Goal: Task Accomplishment & Management: Complete application form

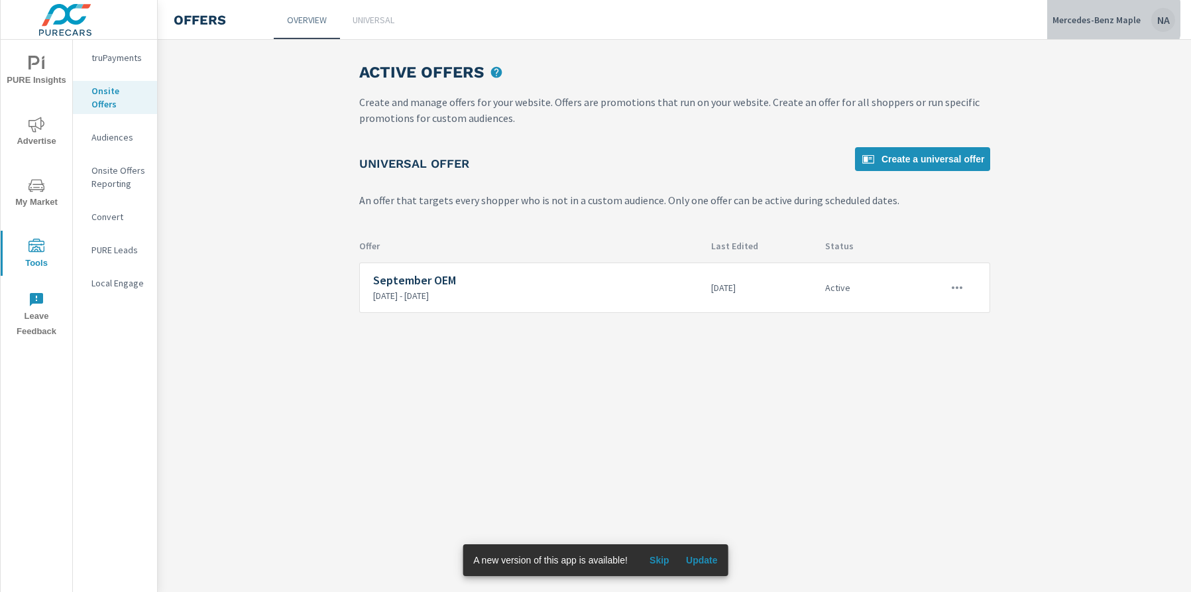
click at [1112, 19] on p "Mercedes-Benz Maple" at bounding box center [1097, 20] width 88 height 12
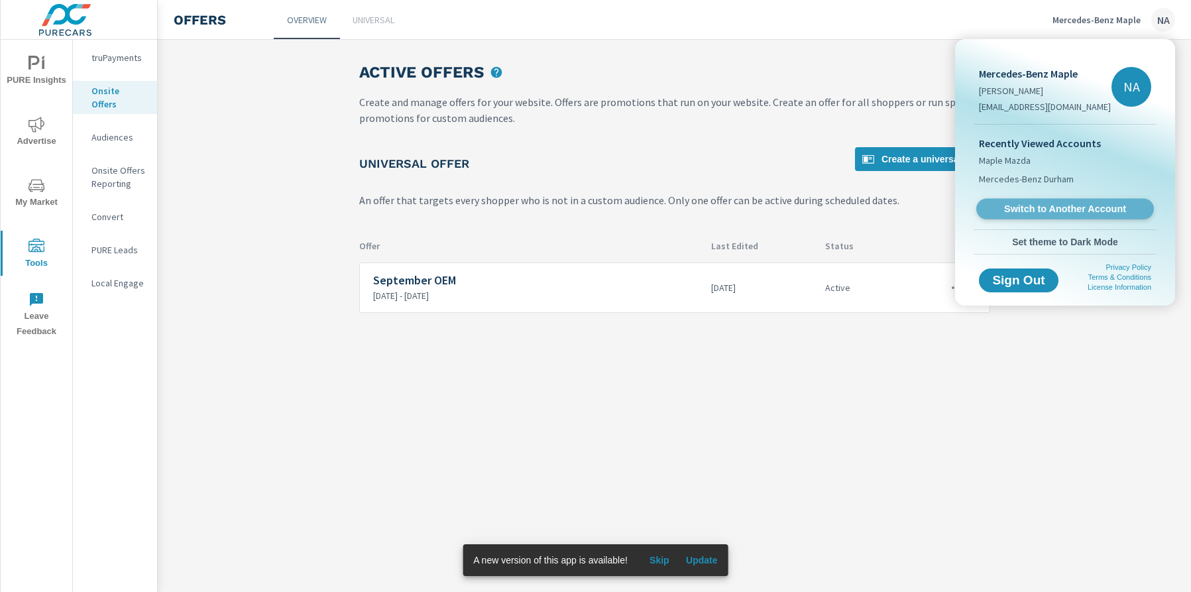
click at [1038, 208] on span "Switch to Another Account" at bounding box center [1065, 209] width 162 height 13
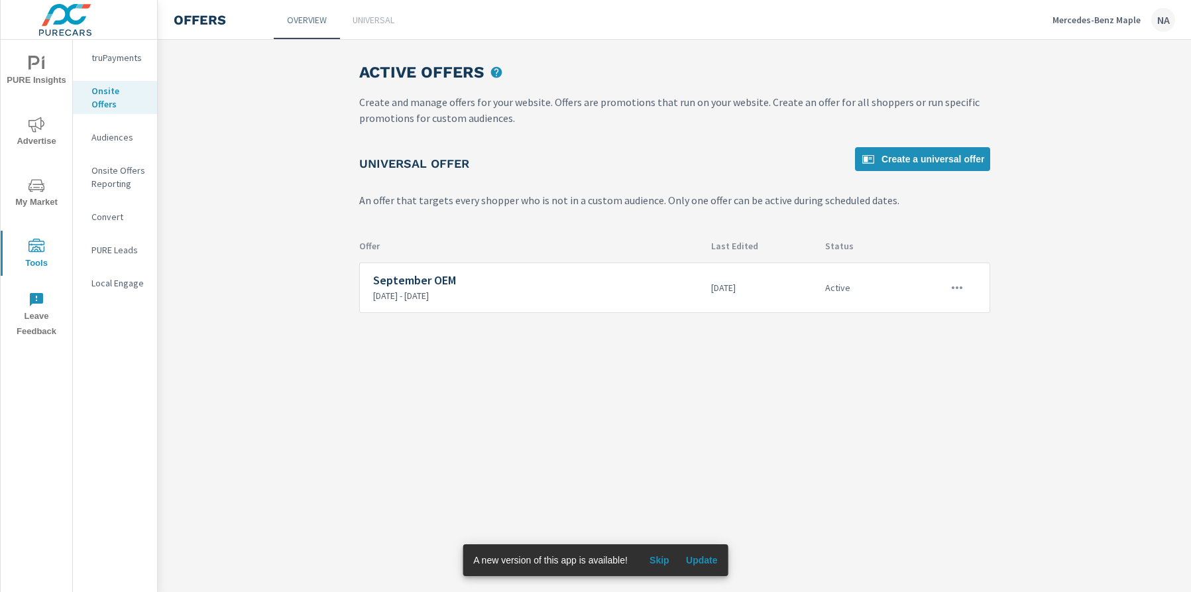
click at [1106, 29] on div "Mercedes-Benz Maple NA" at bounding box center [1114, 20] width 123 height 24
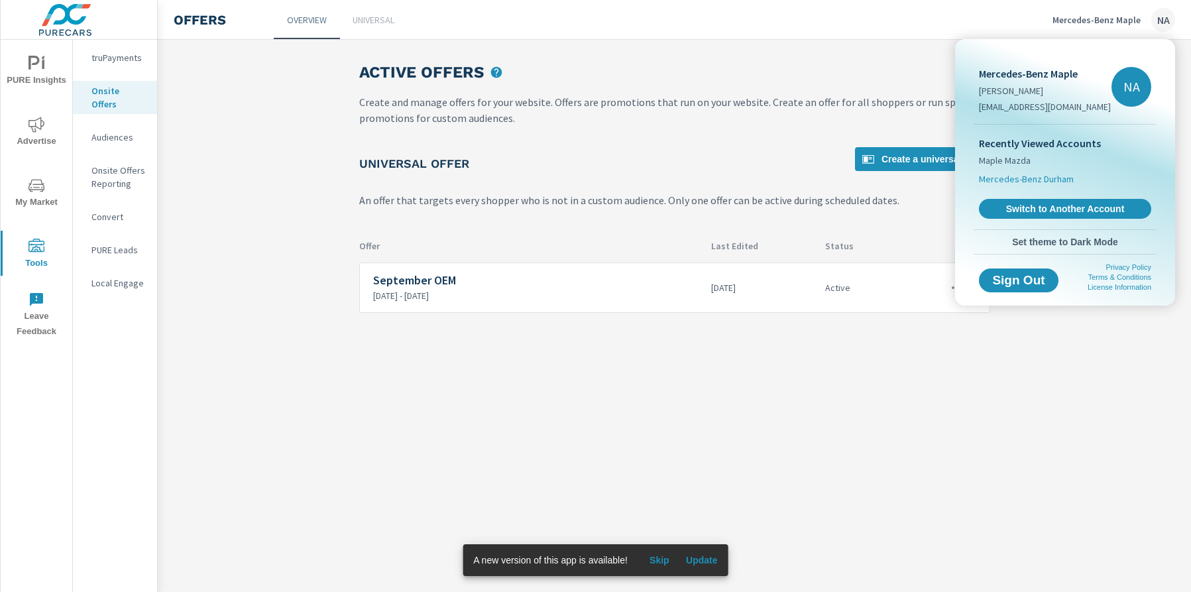
click at [1046, 180] on span "Mercedes-Benz Durham" at bounding box center [1026, 178] width 95 height 13
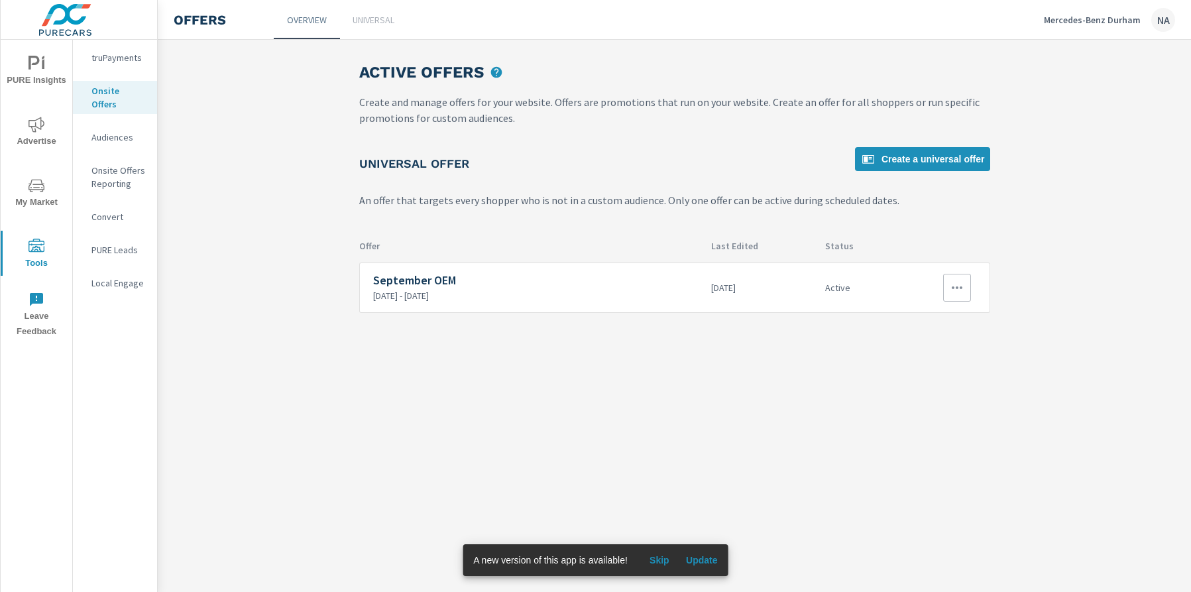
click at [962, 276] on button "button" at bounding box center [957, 288] width 28 height 28
click at [936, 325] on link "Edit" at bounding box center [933, 318] width 74 height 32
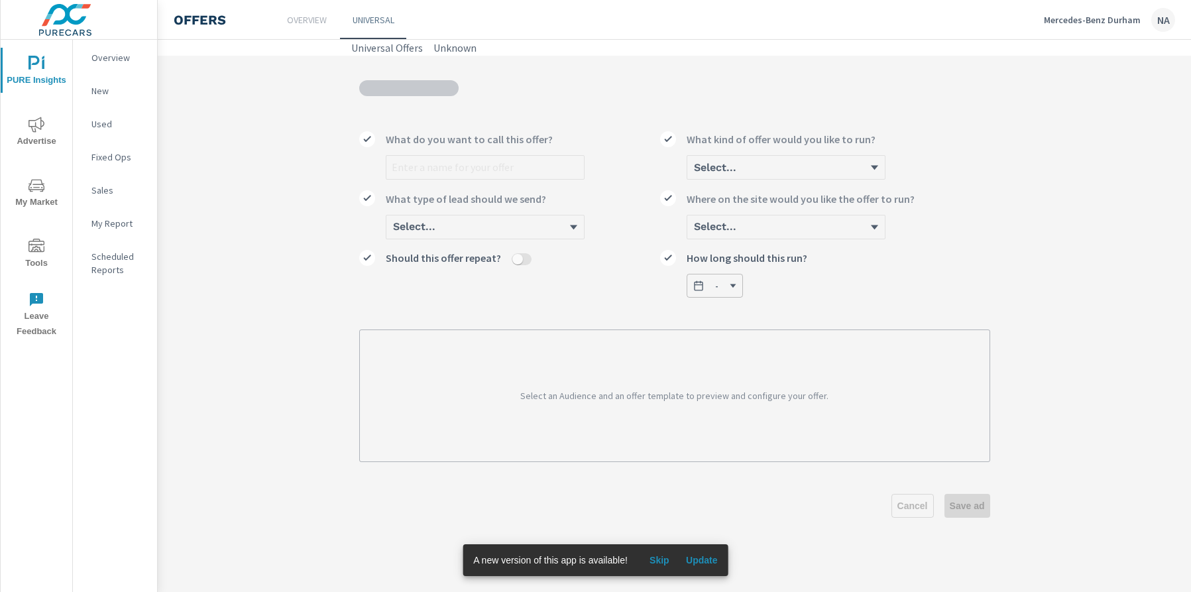
click at [668, 563] on span "Skip" at bounding box center [660, 560] width 32 height 12
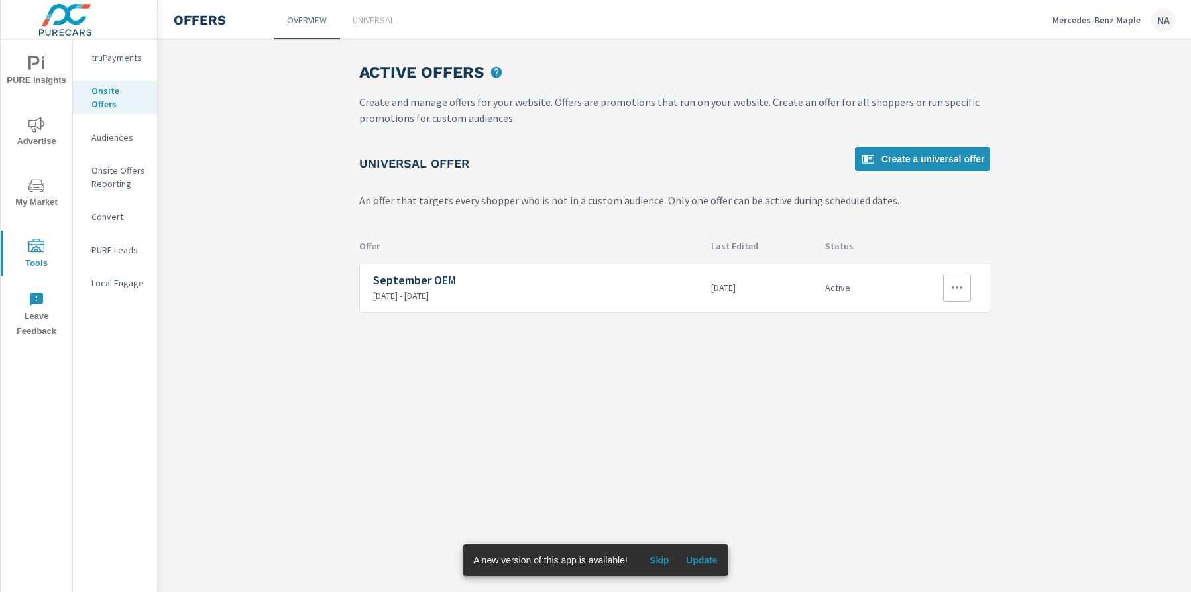
click at [963, 286] on icon "button" at bounding box center [957, 288] width 16 height 16
click at [1117, 19] on div at bounding box center [595, 296] width 1191 height 592
click at [1119, 23] on p "Mercedes-Benz Maple" at bounding box center [1097, 20] width 88 height 12
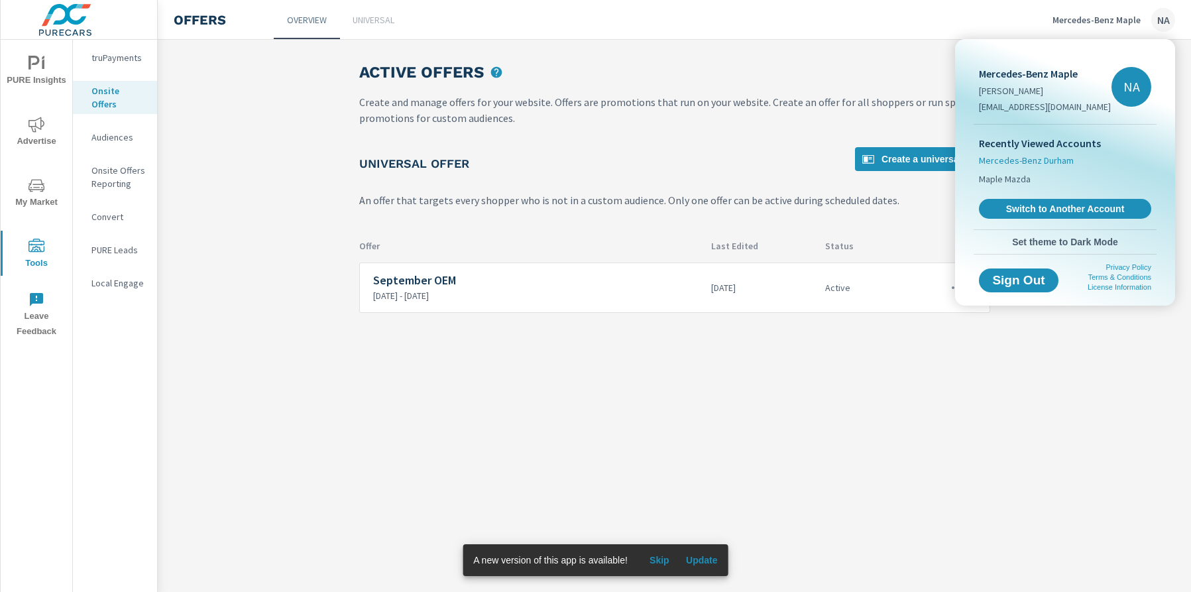
click at [1034, 159] on span "Mercedes-Benz Durham" at bounding box center [1026, 160] width 95 height 13
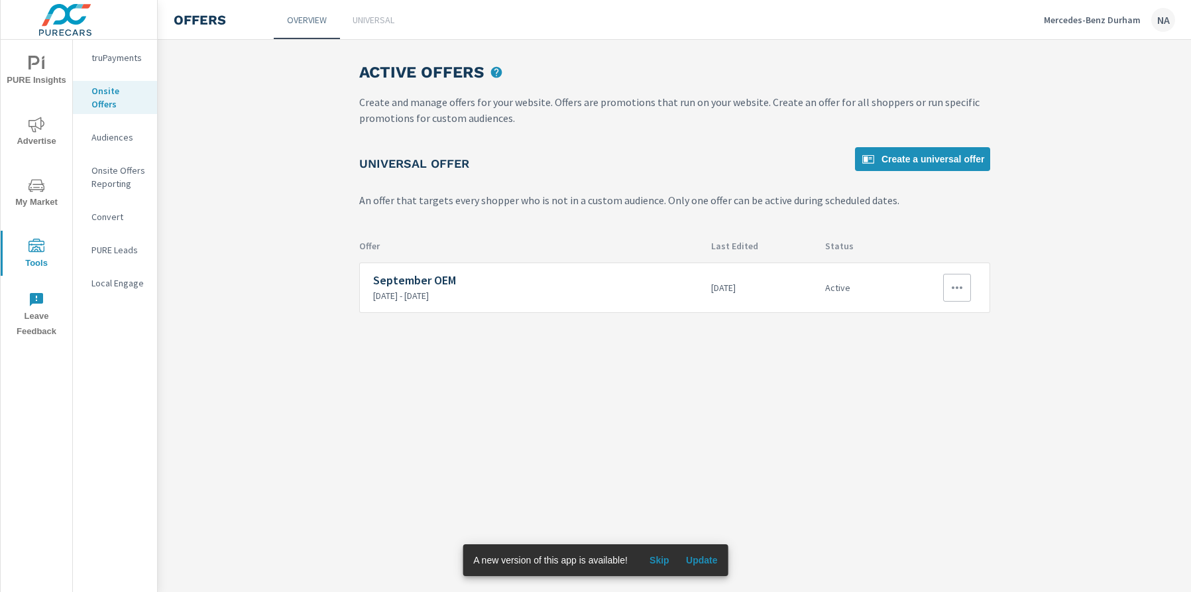
click at [961, 285] on icon "button" at bounding box center [957, 288] width 16 height 16
click at [927, 323] on link "Edit" at bounding box center [933, 318] width 74 height 32
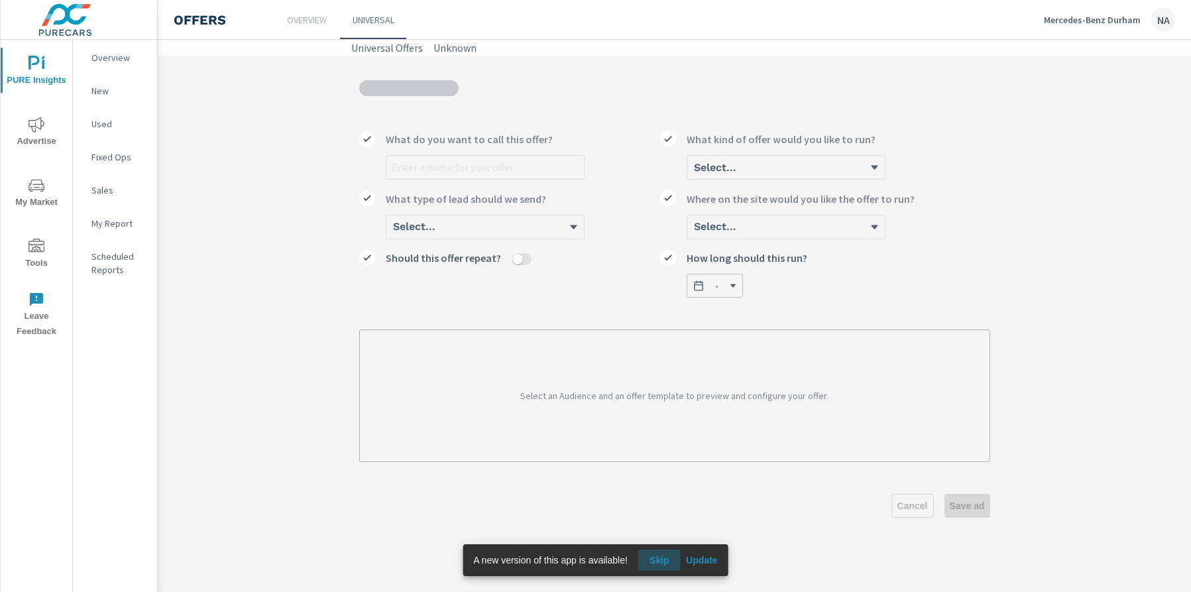
click at [663, 566] on span "Skip" at bounding box center [660, 560] width 32 height 12
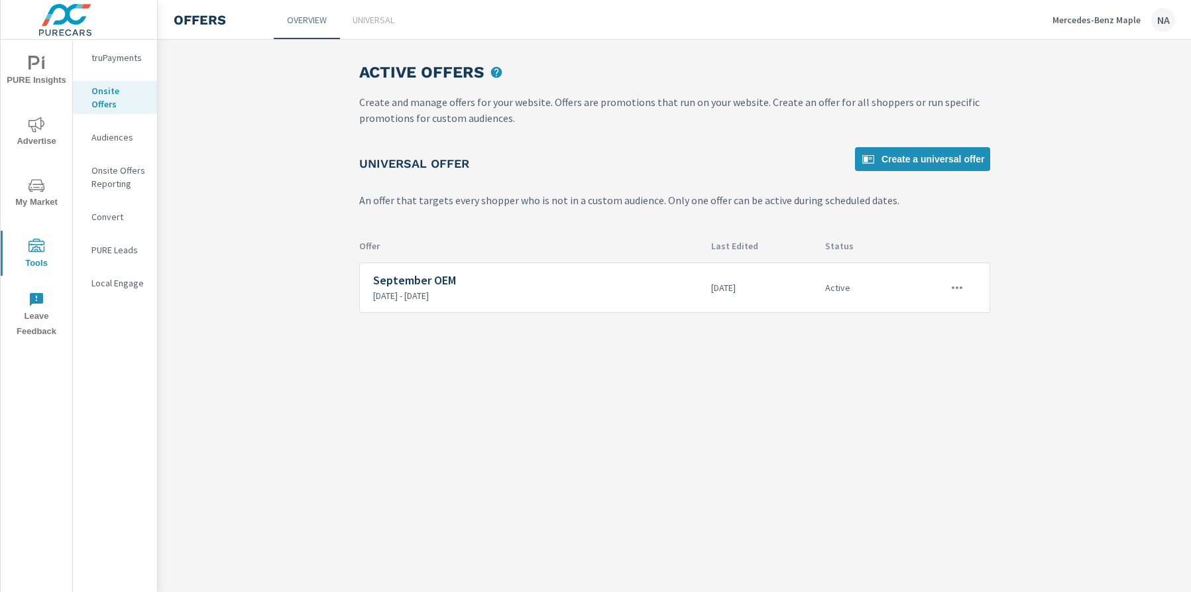
click at [34, 245] on icon "nav menu" at bounding box center [37, 247] width 16 height 16
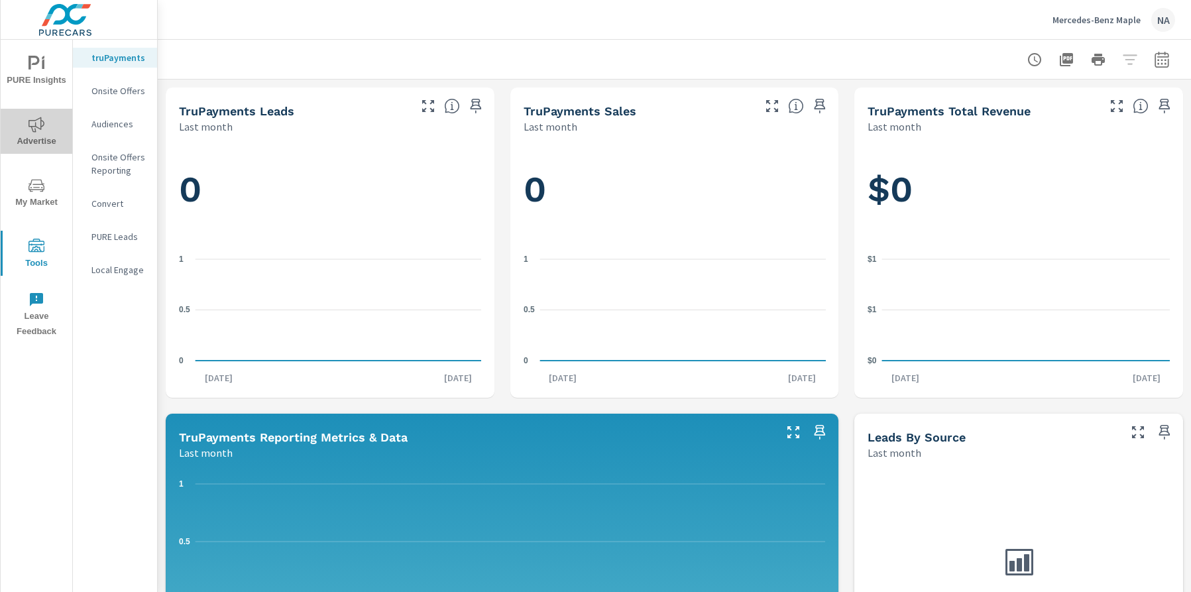
click at [44, 123] on icon "nav menu" at bounding box center [37, 124] width 16 height 15
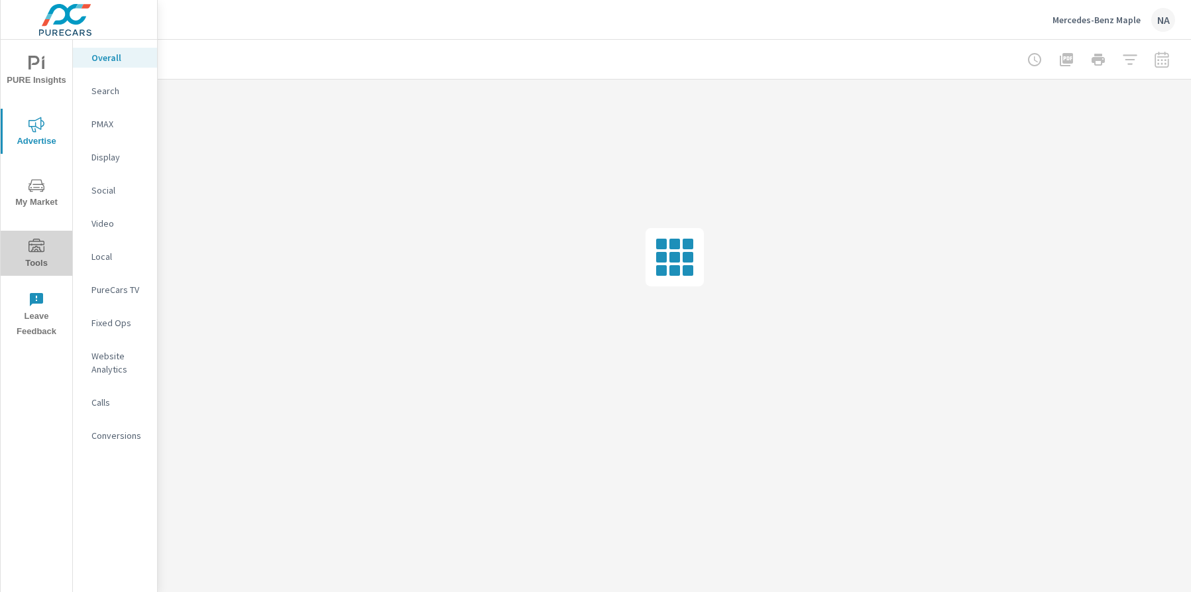
click at [39, 250] on icon "nav menu" at bounding box center [37, 247] width 16 height 16
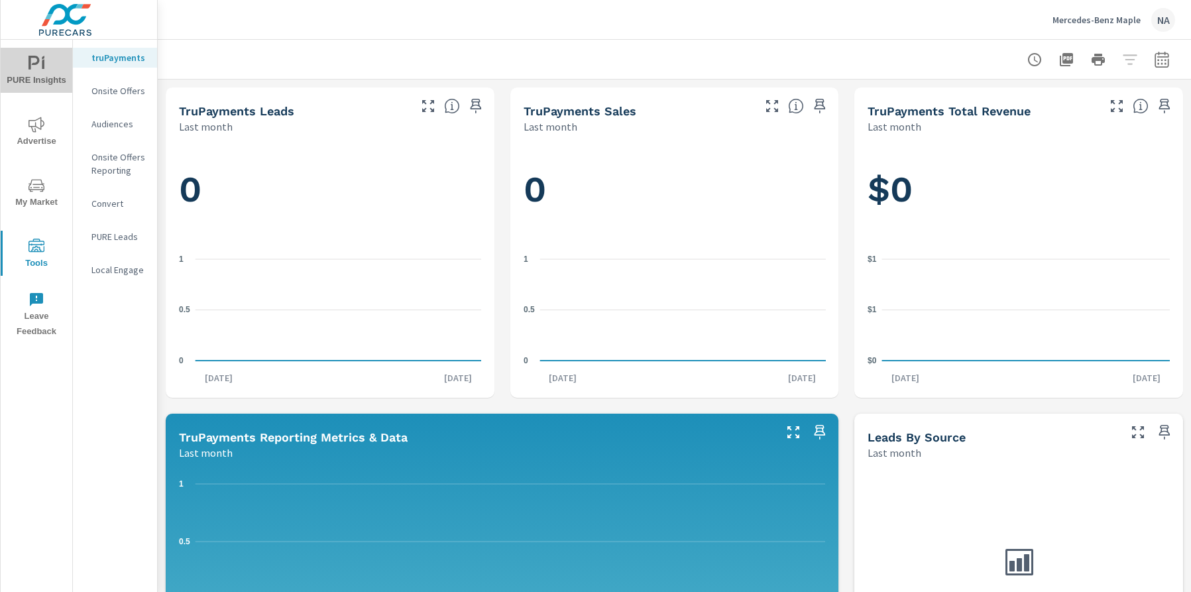
click at [42, 69] on icon "nav menu" at bounding box center [37, 64] width 16 height 16
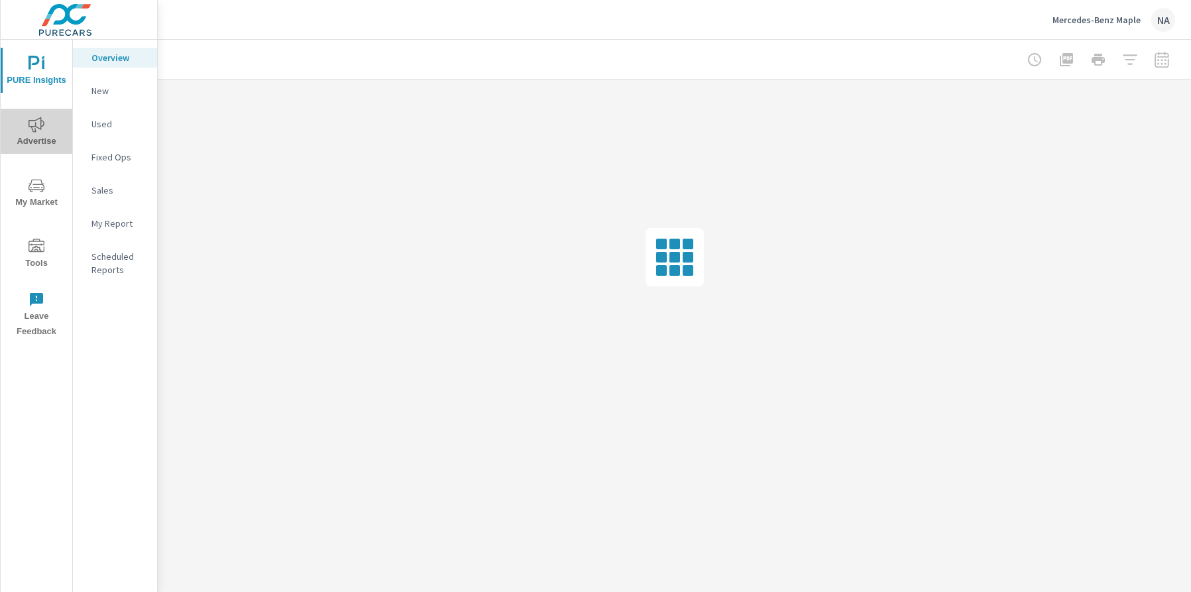
click at [46, 141] on span "Advertise" at bounding box center [37, 133] width 64 height 32
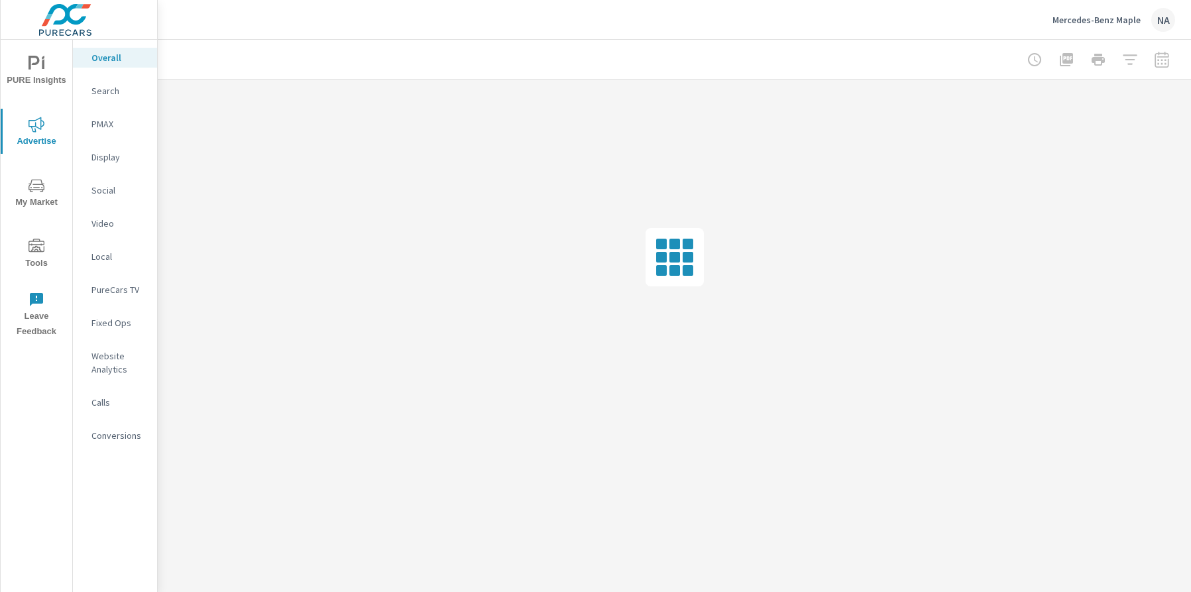
click at [42, 212] on button "My Market" at bounding box center [37, 192] width 72 height 45
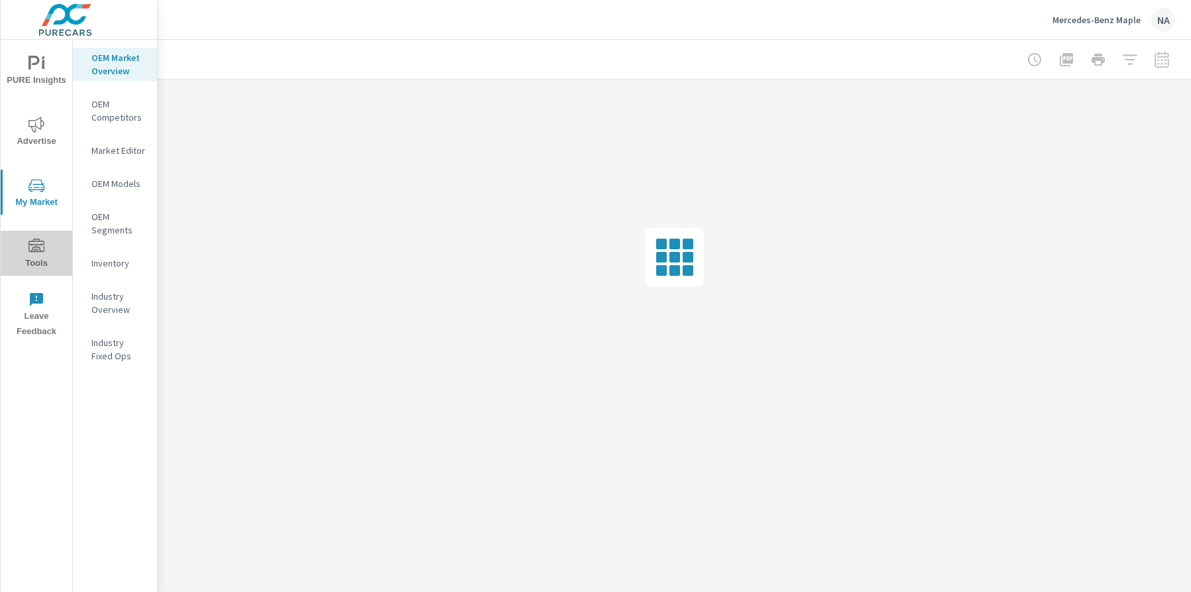
click at [42, 258] on span "Tools" at bounding box center [37, 255] width 64 height 32
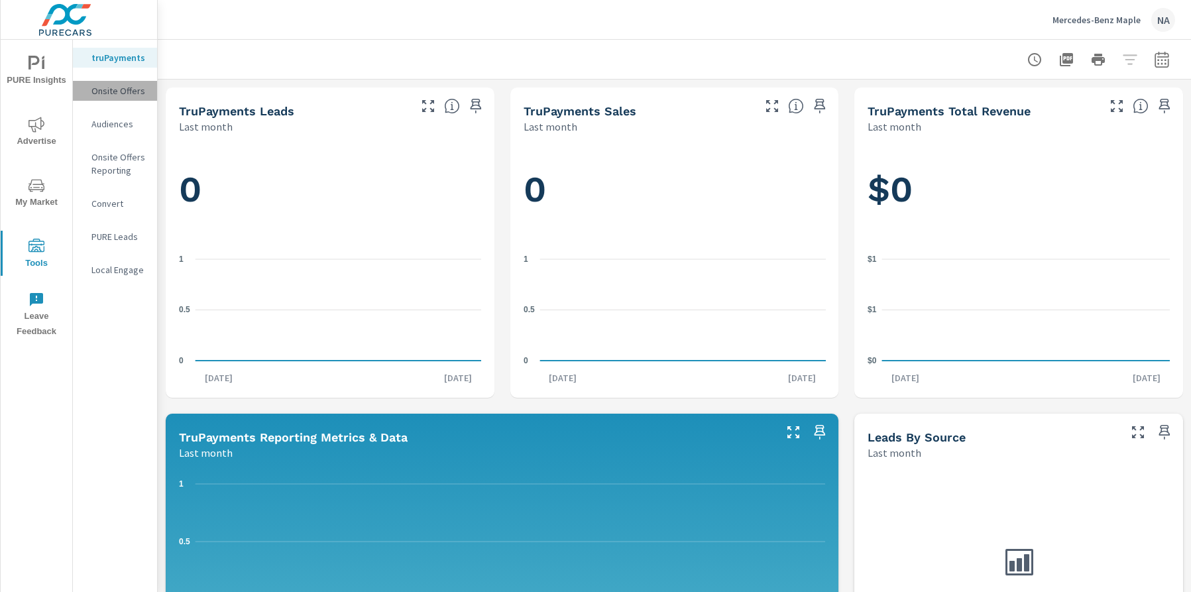
click at [133, 92] on p "Onsite Offers" at bounding box center [118, 90] width 55 height 13
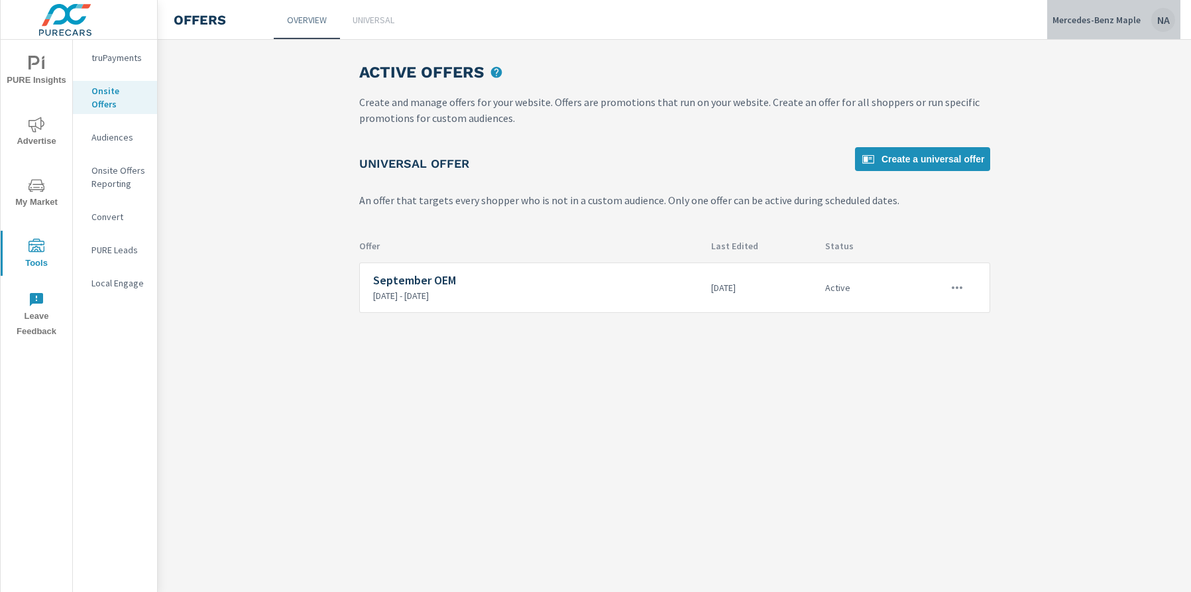
click at [1117, 19] on p "Mercedes-Benz Maple" at bounding box center [1097, 20] width 88 height 12
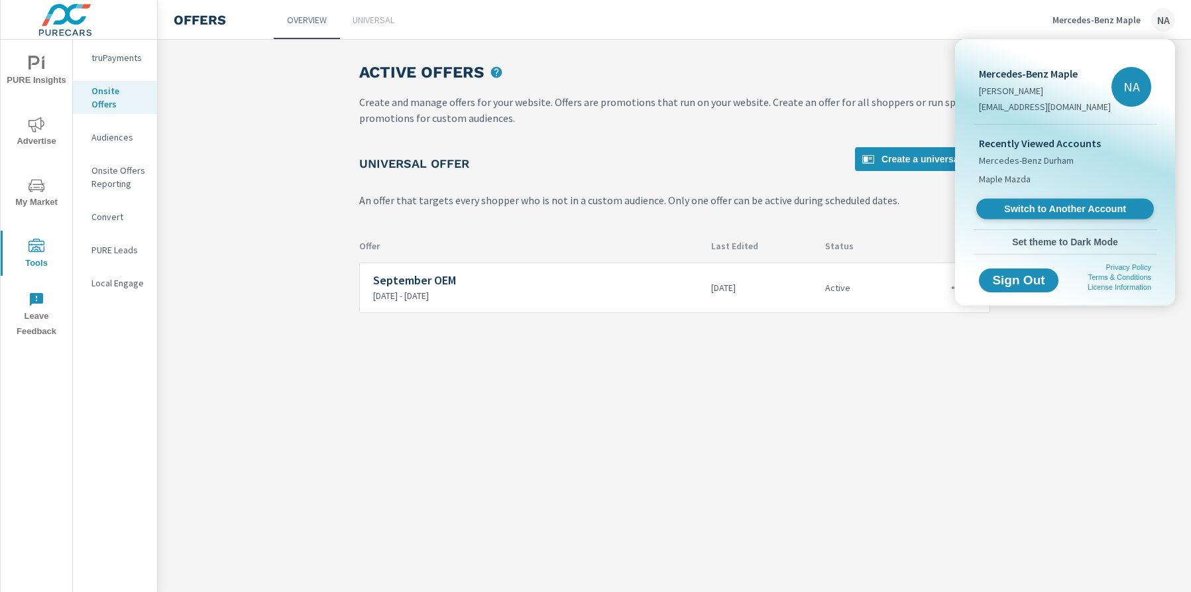
click at [1063, 214] on span "Switch to Another Account" at bounding box center [1065, 209] width 162 height 13
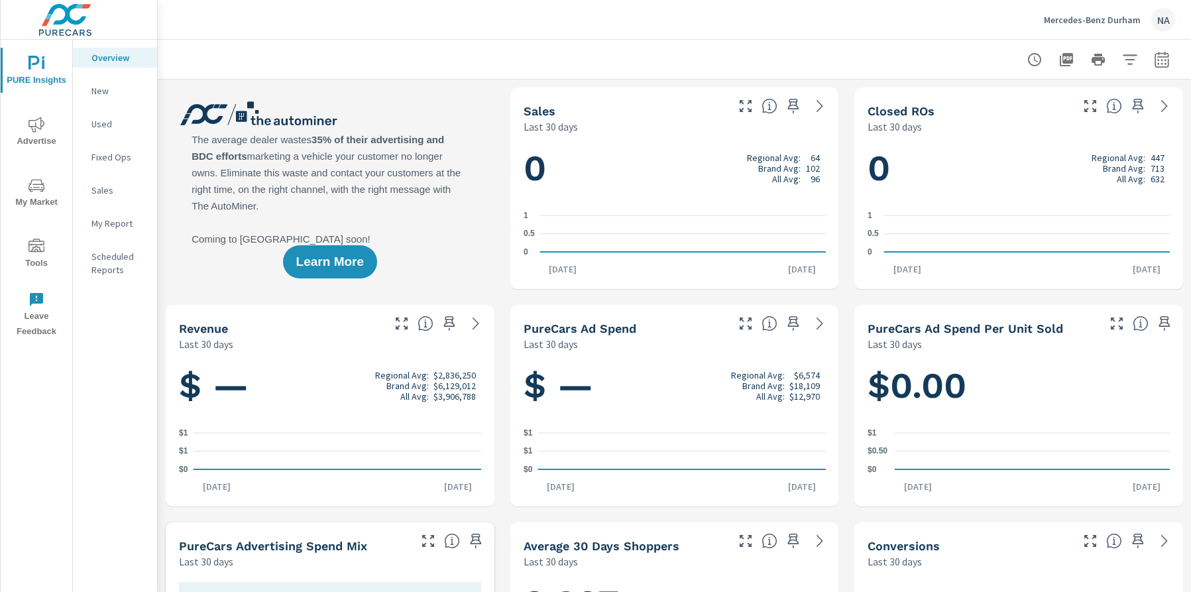
click at [42, 191] on icon "nav menu" at bounding box center [37, 185] width 16 height 13
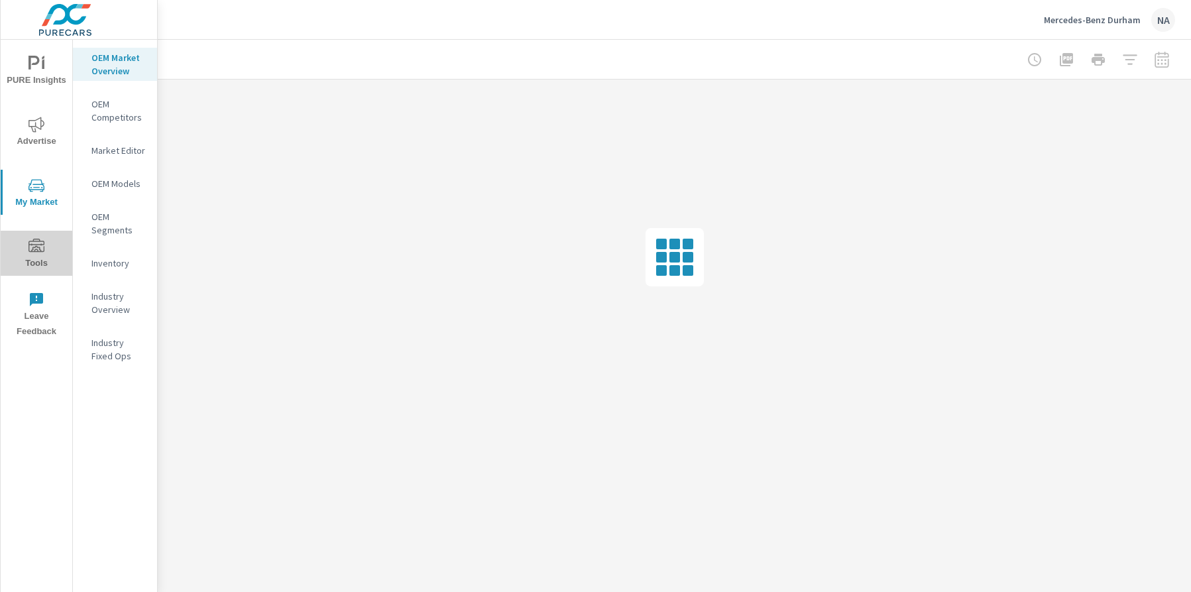
click at [49, 248] on span "Tools" at bounding box center [37, 255] width 64 height 32
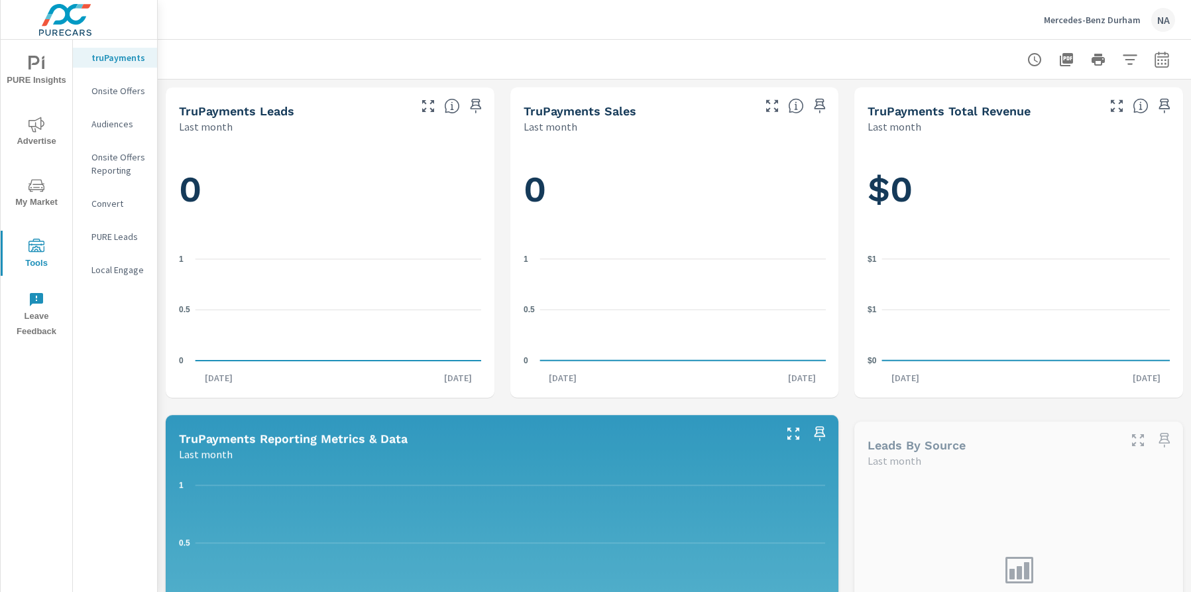
click at [124, 97] on p "Onsite Offers" at bounding box center [118, 90] width 55 height 13
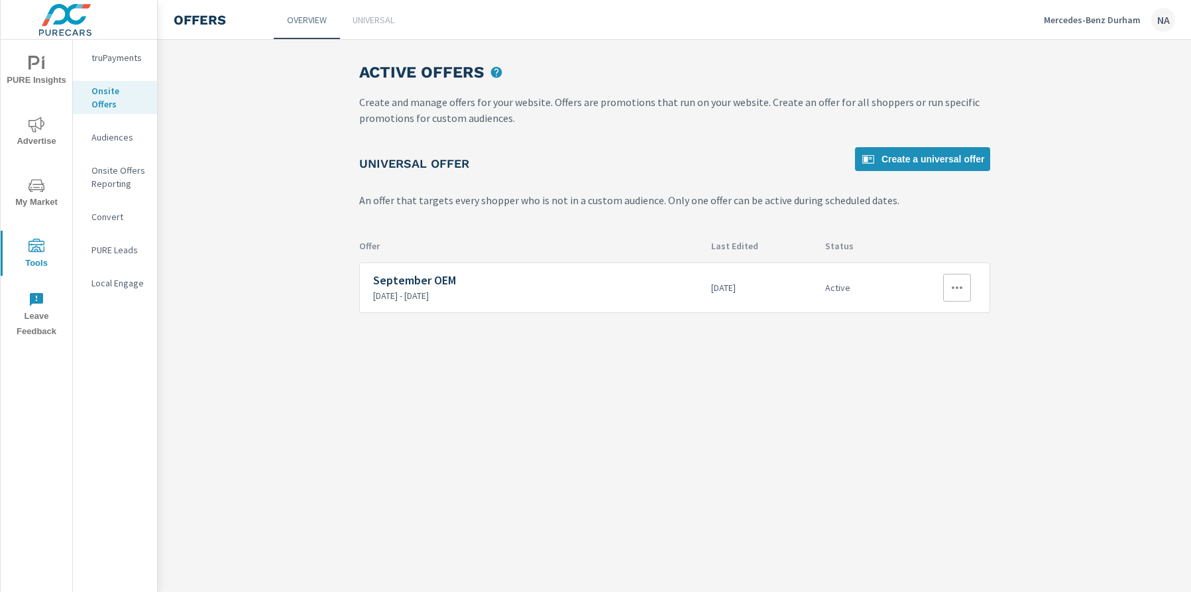
click at [959, 282] on icon "button" at bounding box center [957, 288] width 16 height 16
click at [945, 328] on link "Edit" at bounding box center [933, 318] width 74 height 32
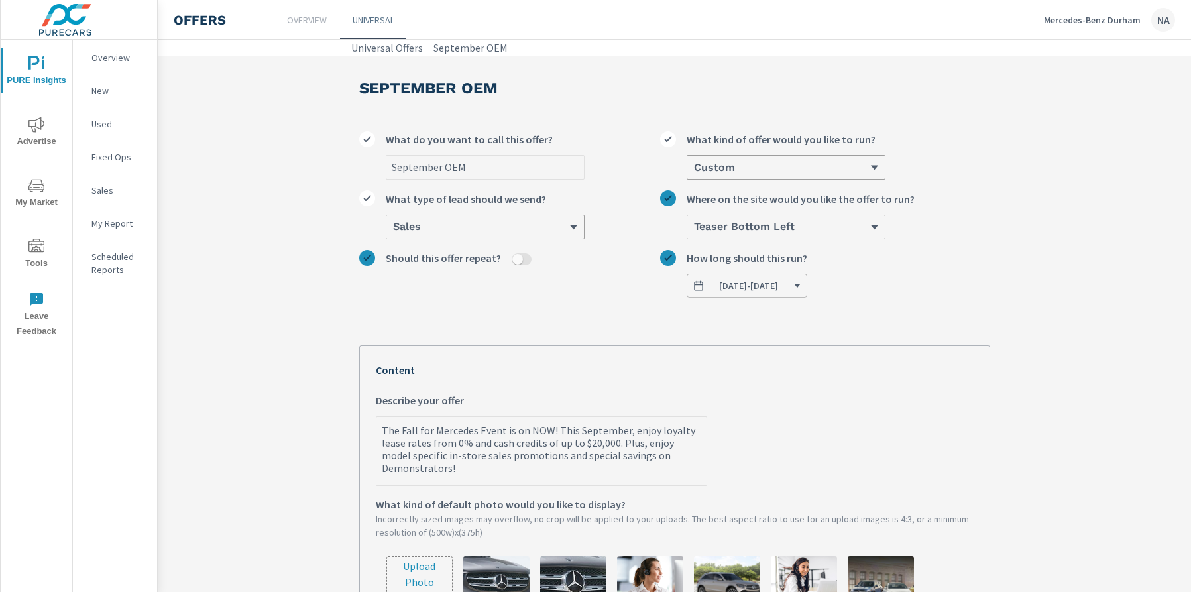
scroll to position [65, 0]
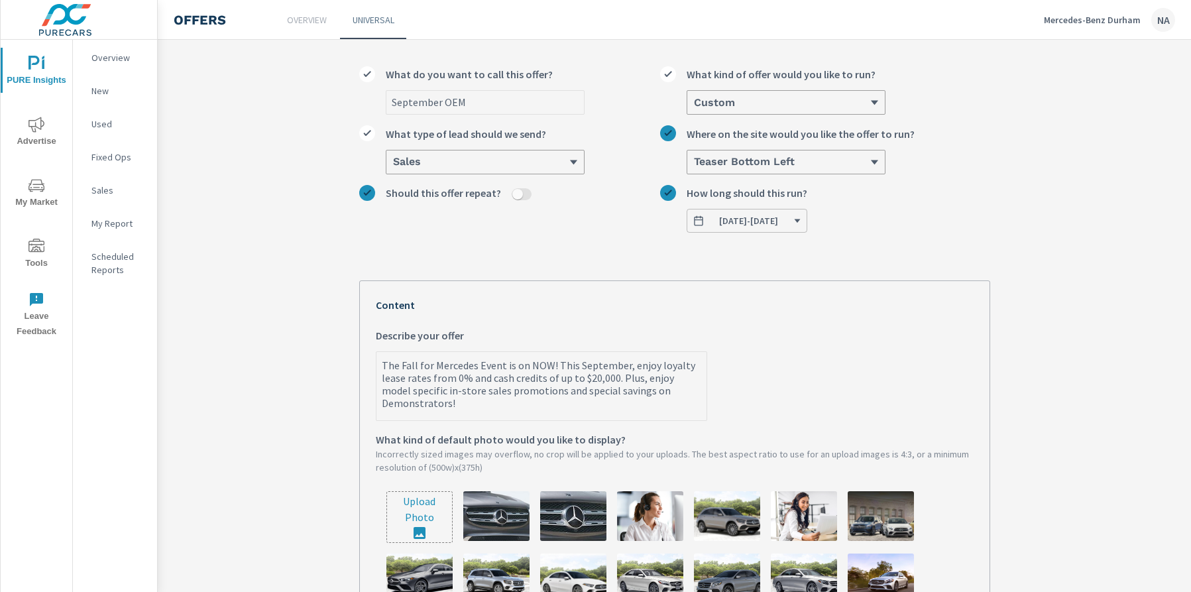
type textarea "x"
drag, startPoint x: 554, startPoint y: 366, endPoint x: 349, endPoint y: 366, distance: 204.9
click at [349, 366] on div "September OEM September OEM What do you want to call this offer? Custom What ki…" at bounding box center [674, 470] width 663 height 959
type textarea "TThis September, enjoy loyalty lease rates from 0% and cash credits of up to $2…"
type textarea "x"
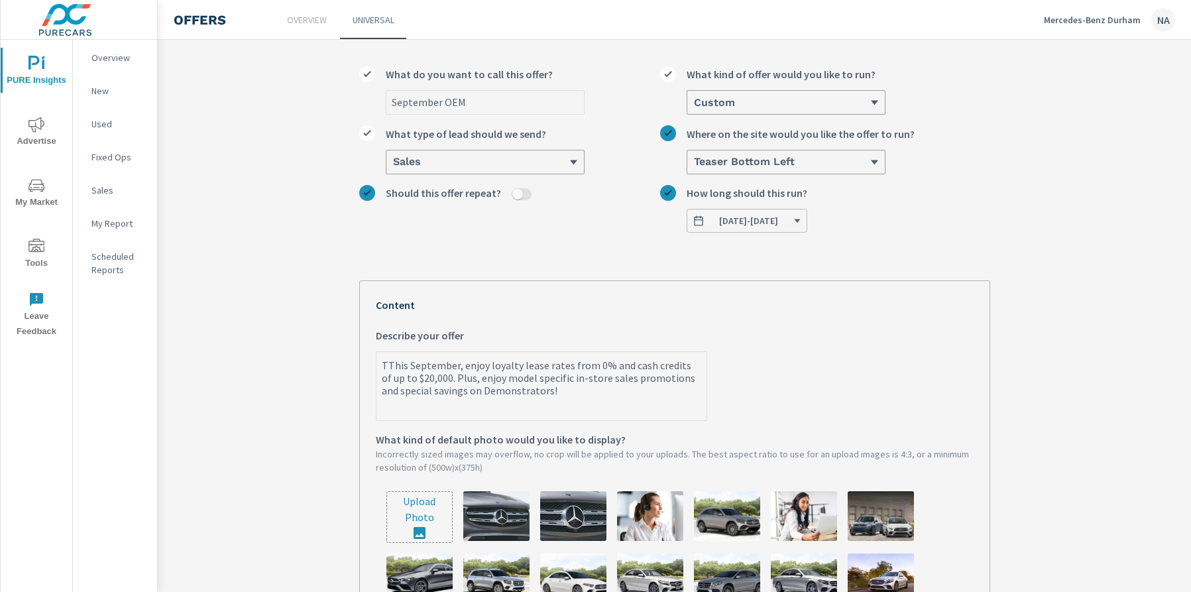
type textarea "ThThis September, enjoy loyalty lease rates from 0% and cash credits of up to $…"
type textarea "x"
type textarea "TheThis September, enjoy loyalty lease rates from 0% and cash credits of up to …"
type textarea "x"
type textarea "The This September, enjoy loyalty lease rates from 0% and cash credits of up to…"
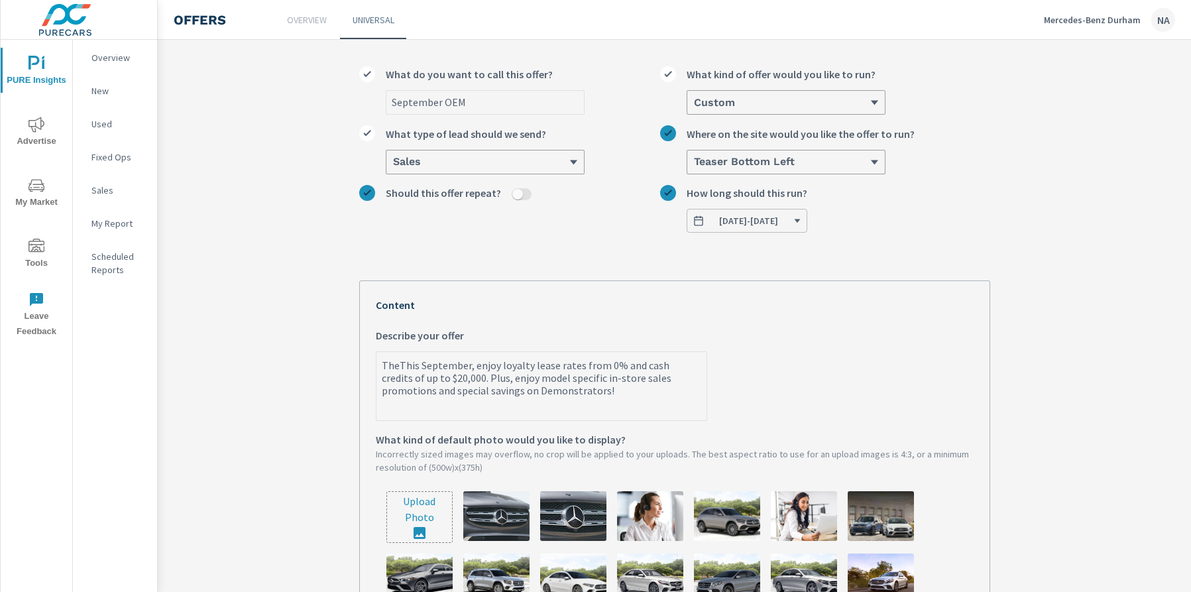
type textarea "x"
type textarea "The SThis September, enjoy loyalty lease rates from 0% and cash credits of up t…"
type textarea "x"
type textarea "The SeThis September, enjoy loyalty lease rates from 0% and cash credits of up …"
type textarea "x"
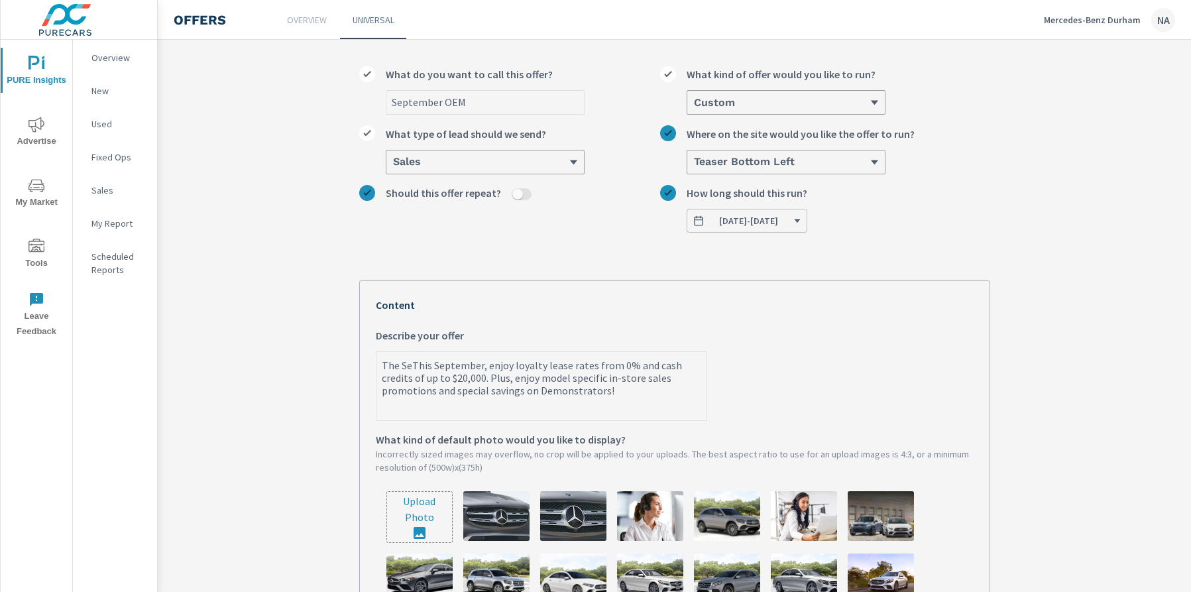
type textarea "The SepThis September, enjoy loyalty lease rates from 0% and cash credits of up…"
type textarea "x"
type textarea "The SeptThis September, enjoy loyalty lease rates from 0% and cash credits of u…"
type textarea "x"
type textarea "The SepteThis September, enjoy loyalty lease rates from 0% and cash credits of …"
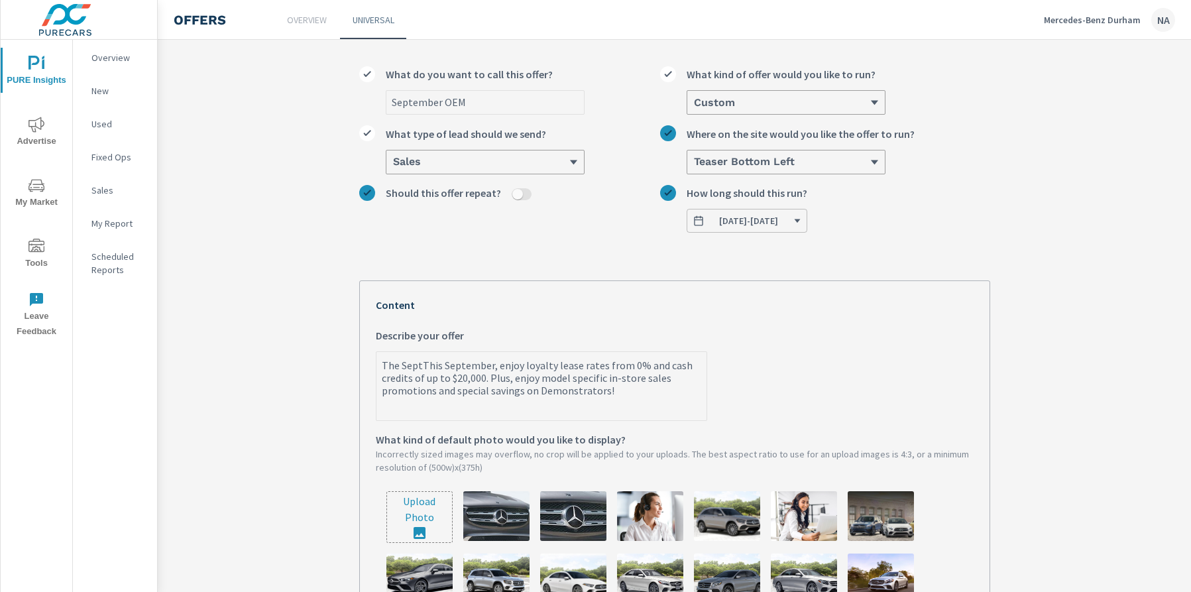
type textarea "x"
type textarea "The SeptemThis September, enjoy loyalty lease rates from 0% and cash credits of…"
type textarea "x"
type textarea "The SeptembThis September, enjoy loyalty lease rates from 0% and cash credits o…"
type textarea "x"
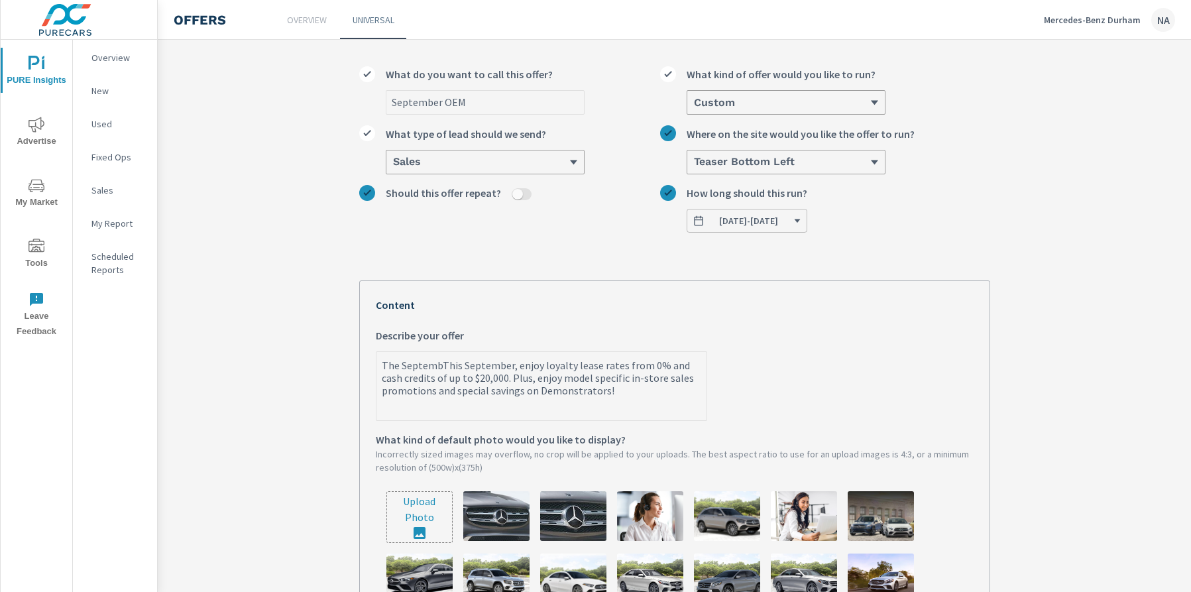
type textarea "The SeptembeThis September, enjoy loyalty lease rates from 0% and cash credits …"
type textarea "x"
type textarea "The SeptemberThis September, enjoy loyalty lease rates from 0% and cash credits…"
type textarea "x"
type textarea "The September This September, enjoy loyalty lease rates from 0% and cash credit…"
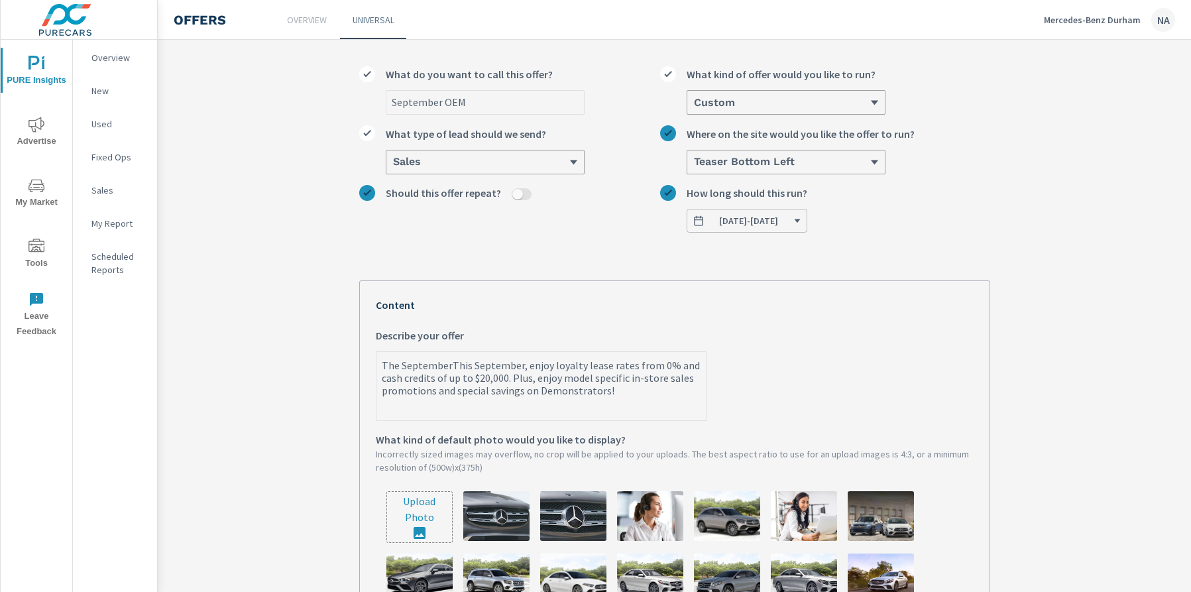
type textarea "x"
type textarea "The September PThis September, enjoy loyalty lease rates from 0% and cash credi…"
type textarea "x"
type textarea "The September PrThis September, enjoy loyalty lease rates from 0% and cash cred…"
type textarea "x"
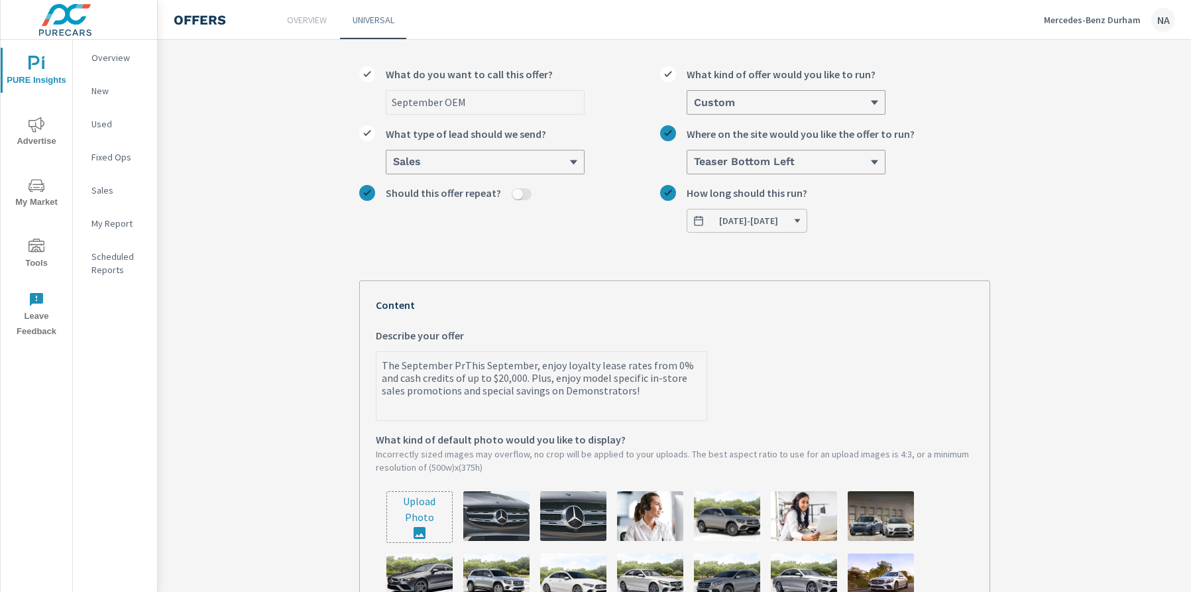
type textarea "The September PriThis September, enjoy loyalty lease rates from 0% and cash cre…"
type textarea "x"
type textarea "The September PrivThis September, enjoy loyalty lease rates from 0% and cash cr…"
type textarea "x"
type textarea "The September PrivaThis September, enjoy loyalty lease rates from 0% and cash c…"
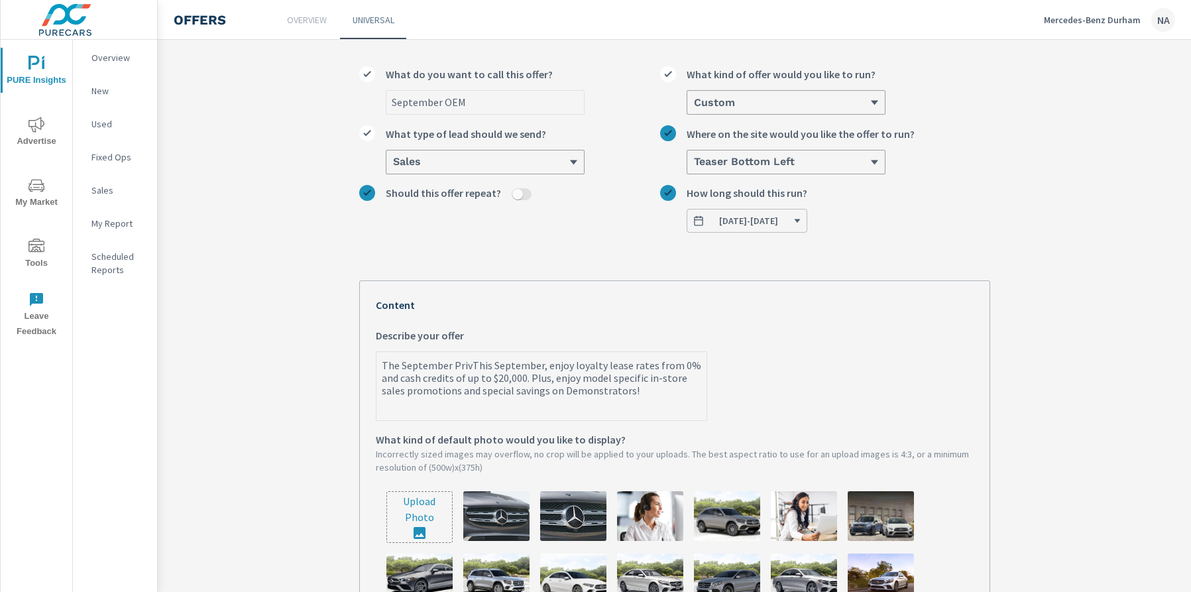
type textarea "x"
type textarea "The September PrivatThis September, enjoy loyalty lease rates from 0% and cash …"
type textarea "x"
type textarea "The September PrivateThis September, enjoy loyalty lease rates from 0% and cash…"
type textarea "x"
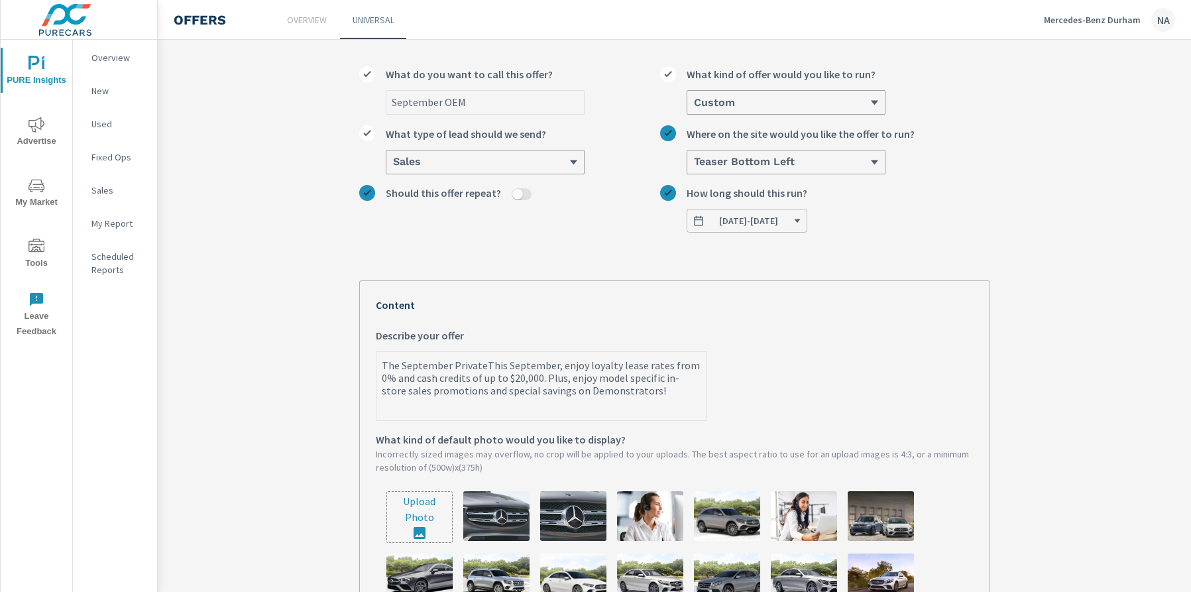
type textarea "The September Private This September, enjoy loyalty lease rates from 0% and cas…"
type textarea "x"
type textarea "The September Private SThis September, enjoy loyalty lease rates from 0% and ca…"
type textarea "x"
type textarea "The September Private [PERSON_NAME] September, enjoy loyalty lease rates from 0…"
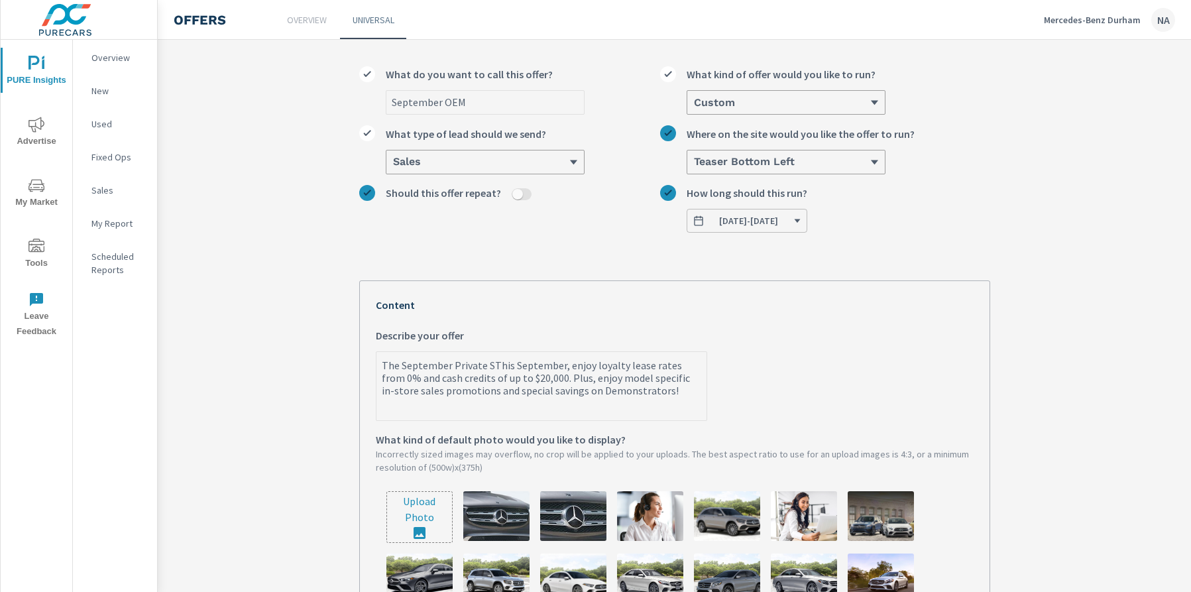
type textarea "x"
type textarea "The September Private SalThis September, enjoy loyalty lease rates from 0% and …"
type textarea "x"
type textarea "The September Private SaleThis September, enjoy loyalty lease rates from 0% and…"
type textarea "x"
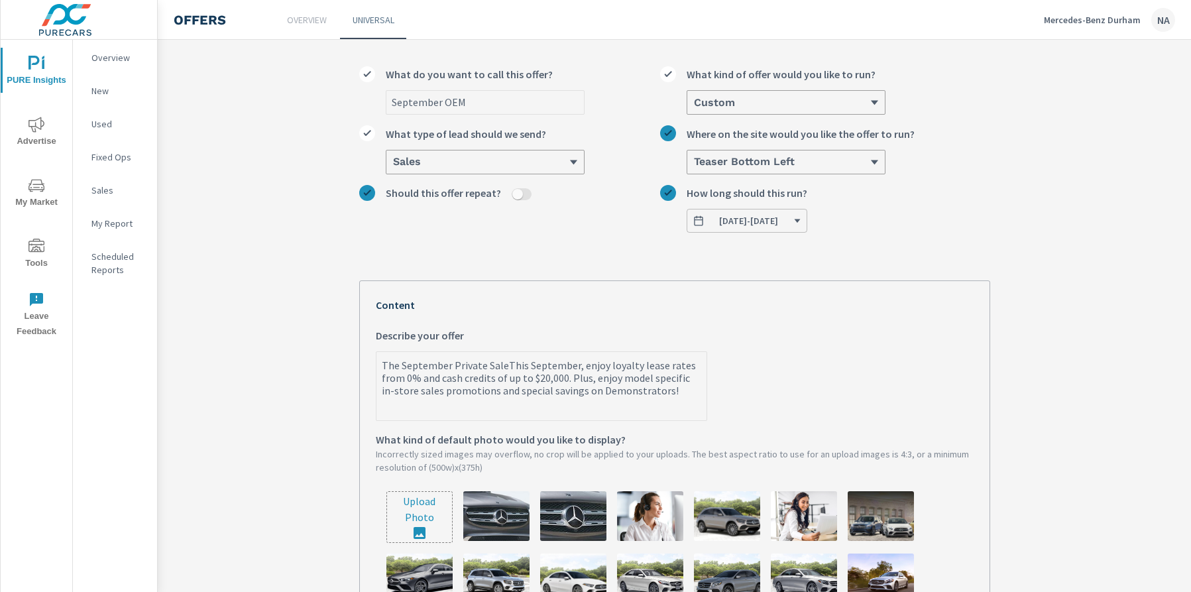
type textarea "The September Private Sale This September, enjoy loyalty lease rates from 0% an…"
type textarea "x"
type textarea "The September Private Sale iThis September, enjoy loyalty lease rates from 0% a…"
type textarea "x"
type textarea "The September Private Sale isThis September, enjoy loyalty lease rates from 0% …"
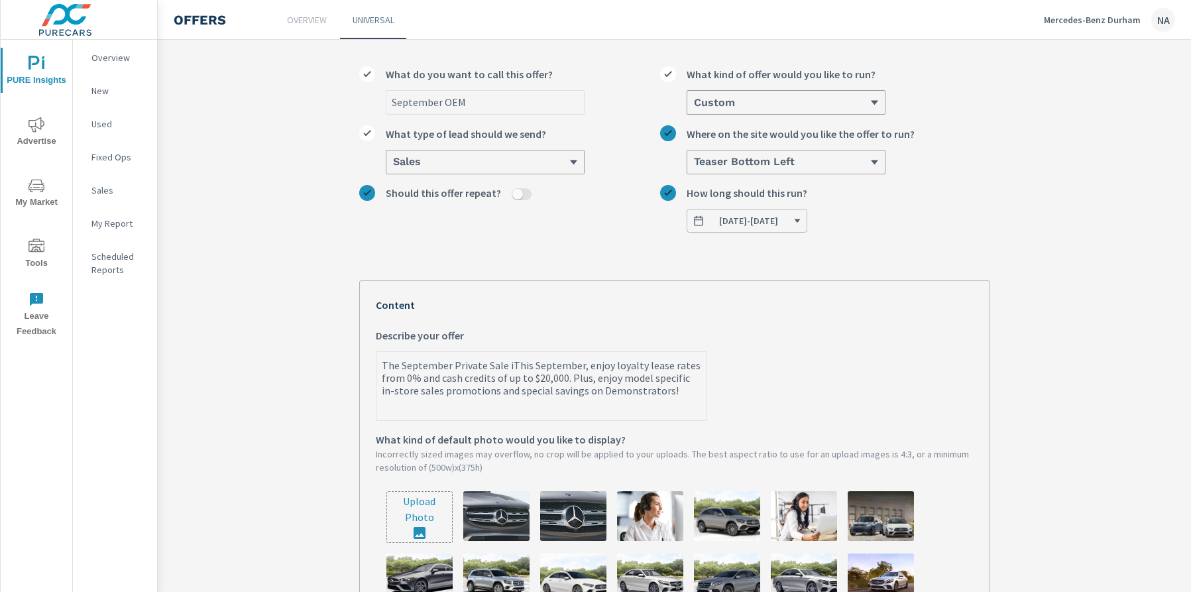
type textarea "x"
type textarea "The September Private Sale is This September, enjoy loyalty lease rates from 0%…"
type textarea "x"
type textarea "The September Private Sale is oThis September, enjoy loyalty lease rates from 0…"
type textarea "x"
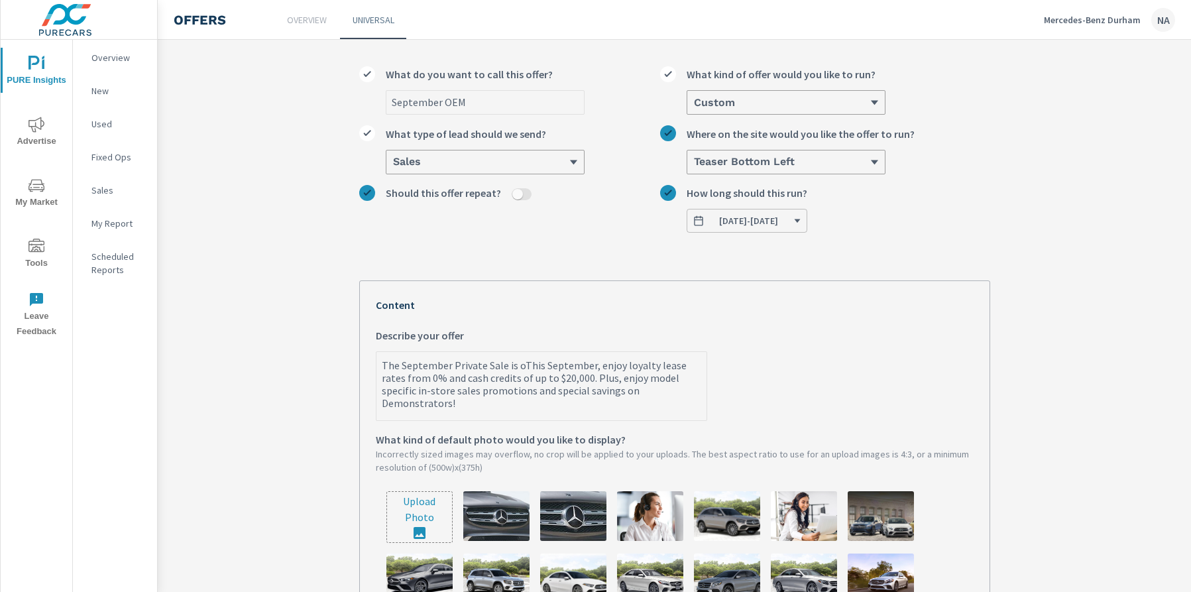
type textarea "The September Private Sale is onThis September, enjoy loyalty lease rates from …"
type textarea "x"
type textarea "The September Private Sale is on This September, enjoy loyalty lease rates from…"
type textarea "x"
type textarea "The September Private Sale is on NThis September, enjoy loyalty lease rates fro…"
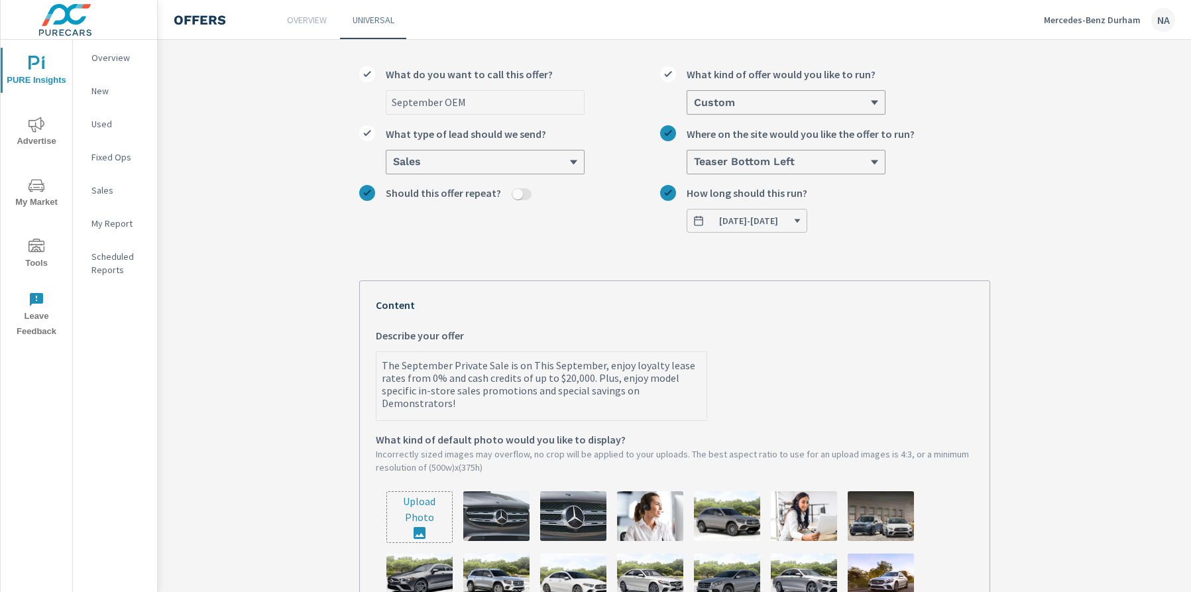
type textarea "x"
type textarea "The September Private Sale is on NOThis September, enjoy loyalty lease rates fr…"
type textarea "x"
type textarea "The September Private Sale is on NOWThis September, enjoy loyalty lease rates f…"
type textarea "x"
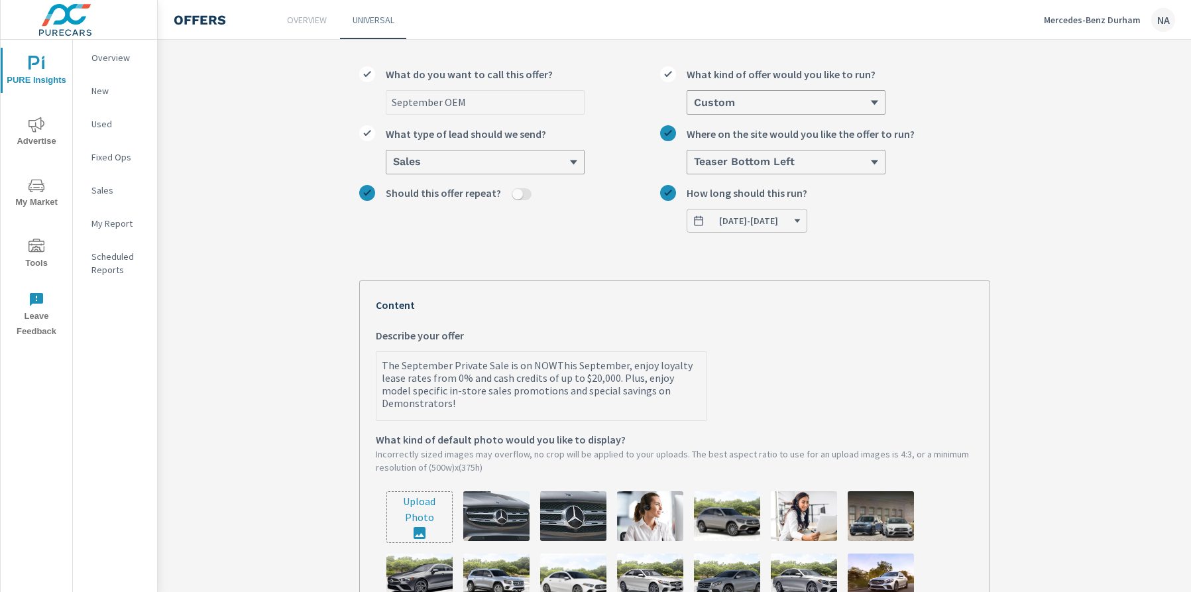
type textarea "The September Private Sale is on NOW!This September, enjoy loyalty lease rates …"
type textarea "x"
type textarea "The September Private Sale is on NOW! This September, enjoy loyalty lease rates…"
type textarea "x"
drag, startPoint x: 623, startPoint y: 365, endPoint x: 556, endPoint y: 365, distance: 67.0
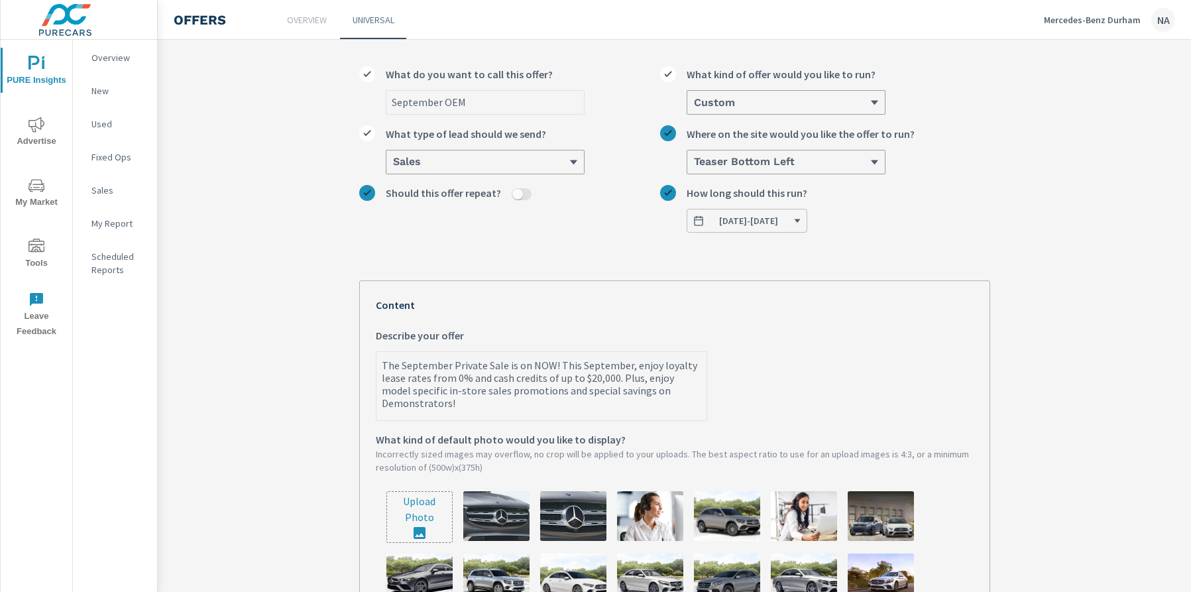
click at [556, 365] on textarea "The September Private Sale is on NOW! This September, enjoy loyalty lease rates…" at bounding box center [542, 387] width 330 height 66
type textarea "The September Private Sale is on NOW! U, enjoy loyalty lease rates from 0% and …"
type textarea "x"
type textarea "The September Private Sale is on NOW! Un, enjoy loyalty lease rates from 0% and…"
type textarea "x"
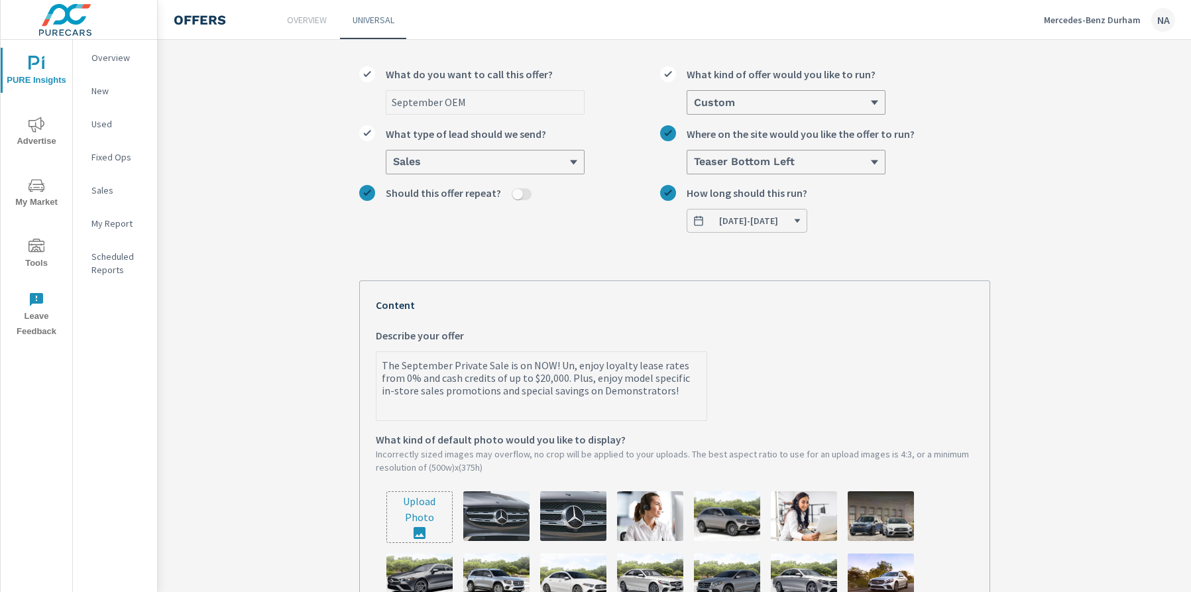
type textarea "The September Private Sale is on NOW! Unt, enjoy loyalty lease rates from 0% an…"
type textarea "x"
type textarea "The September Private Sale is on NOW! Unti, enjoy loyalty lease rates from 0% a…"
type textarea "x"
type textarea "The September Private Sale is on NOW! Until, enjoy loyalty lease rates from 0% …"
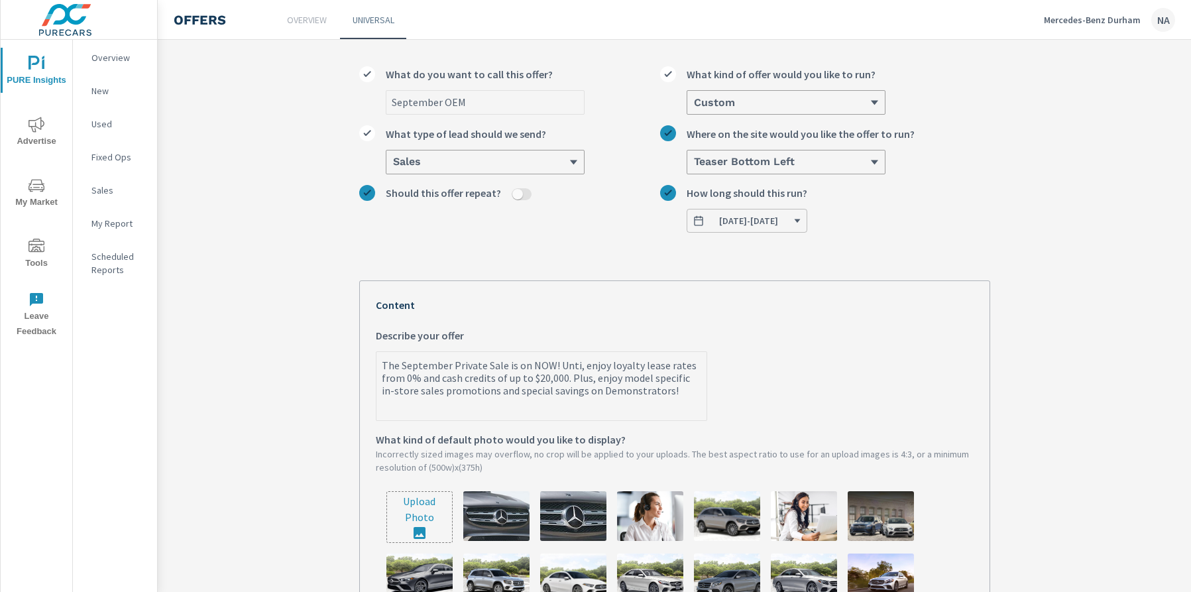
type textarea "x"
type textarea "The September Private Sale is on NOW! Until , enjoy loyalty lease rates from 0%…"
type textarea "x"
type textarea "The September Private Sale is on NOW! Until S, enjoy loyalty lease rates from 0…"
type textarea "x"
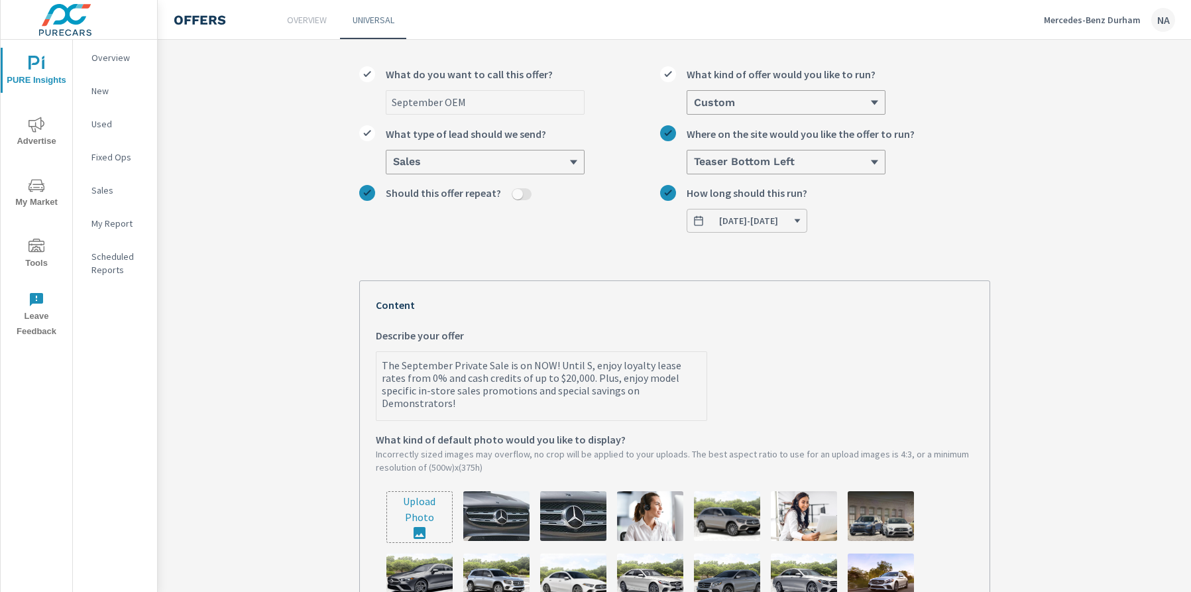
type textarea "The September Private Sale is on NOW! Until Se, enjoy loyalty lease rates from …"
type textarea "x"
type textarea "The September Private Sale is on NOW! Until Sep, enjoy loyalty lease rates from…"
type textarea "x"
type textarea "The September Private Sale is on NOW! Until Sept, enjoy loyalty lease rates fro…"
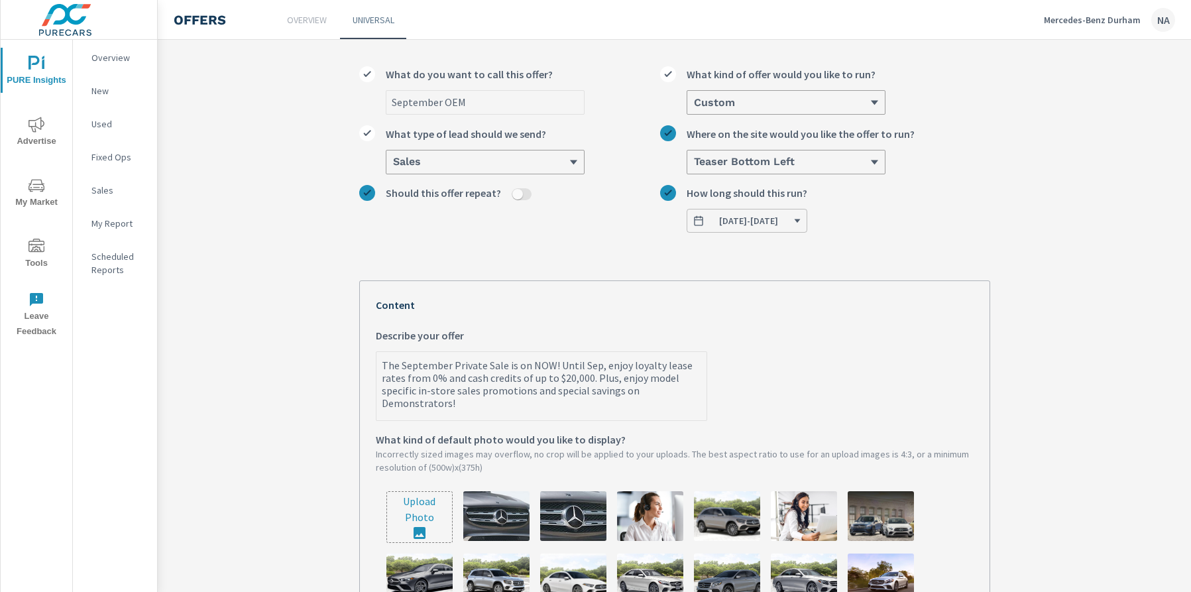
type textarea "x"
type textarea "The September Private Sale is on NOW! Until Septe, enjoy loyalty lease rates fr…"
type textarea "x"
type textarea "The September Private Sale is on NOW! Until Septem, enjoy loyalty lease rates f…"
type textarea "x"
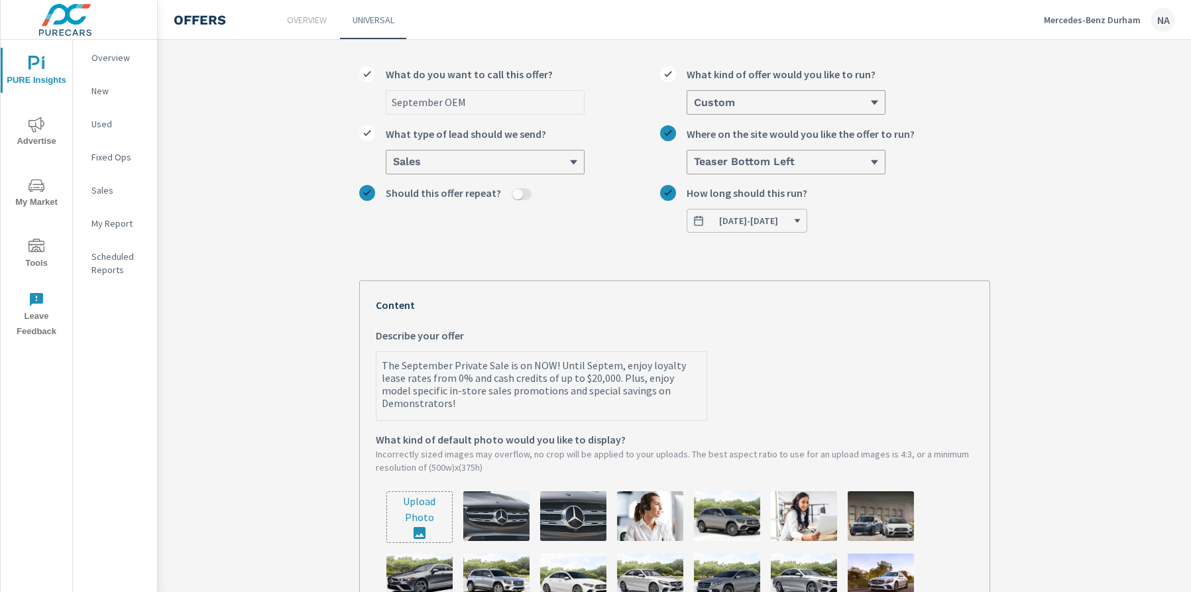
type textarea "The September Private Sale is on NOW! Until Septemb, enjoy loyalty lease rates …"
type textarea "x"
type textarea "The September Private Sale is on NOW! Until Septembe, enjoy loyalty lease rates…"
type textarea "x"
type textarea "The September Private Sale is on NOW! Until September, enjoy loyalty lease rate…"
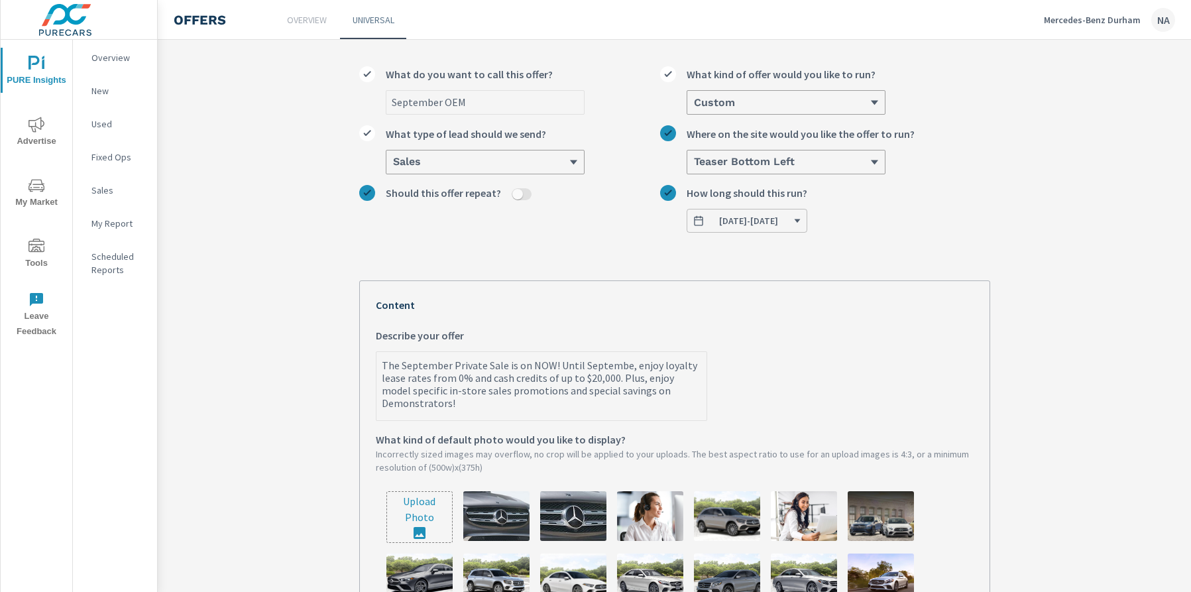
type textarea "x"
type textarea "The September Private Sale is on NOW! Until September , enjoy loyalty lease rat…"
type textarea "x"
type textarea "The September Private Sale is on NOW! Until [DATE], enjoy loyalty lease rates f…"
type textarea "x"
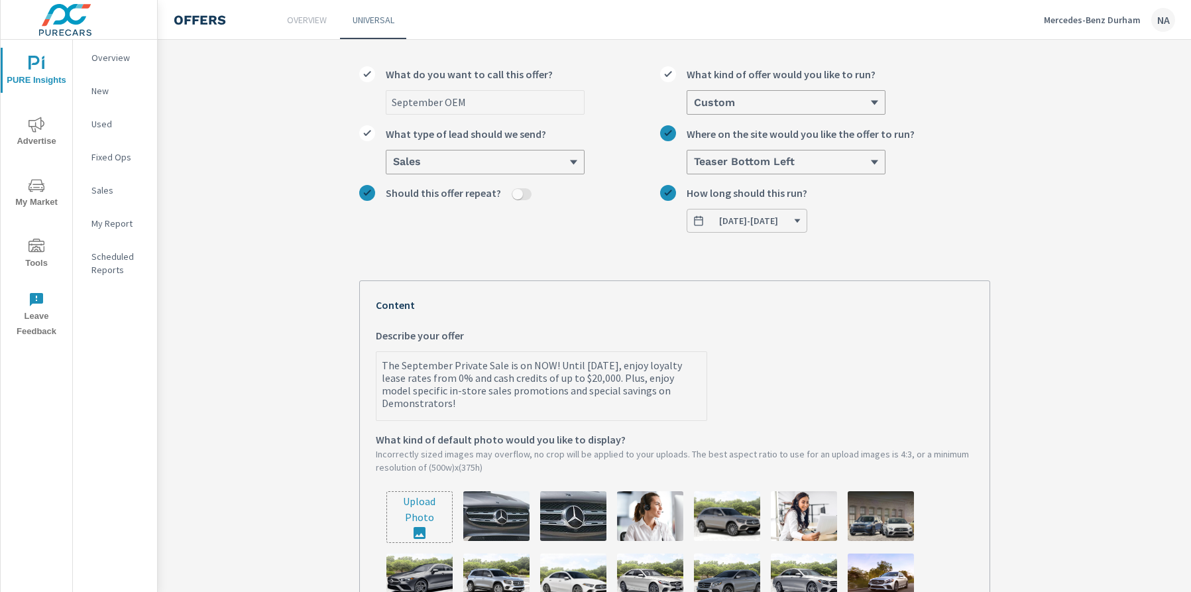
type textarea "The September Private Sale is on NOW! Until [DATE], enjoy loyalty lease rates f…"
type textarea "x"
type textarea "The September Private Sale is on NOW! Until September 30t, enjoy loyalty lease …"
type textarea "x"
type textarea "The September Private Sale is on NOW! Until [DATE], enjoy loyalty lease rates f…"
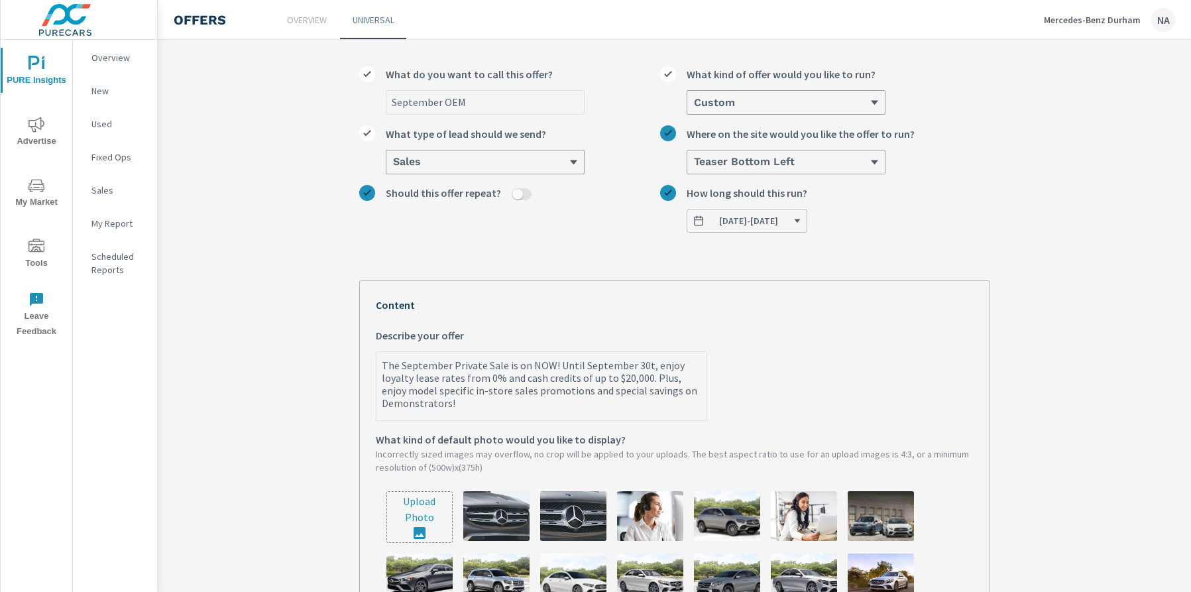
type textarea "x"
type textarea "The September Private Sale is on NOW! Until September 30t, enjoy loyalty lease …"
type textarea "x"
type textarea "The September Private Sale is on NOW! Until [DATE], enjoy loyalty lease rates f…"
type textarea "x"
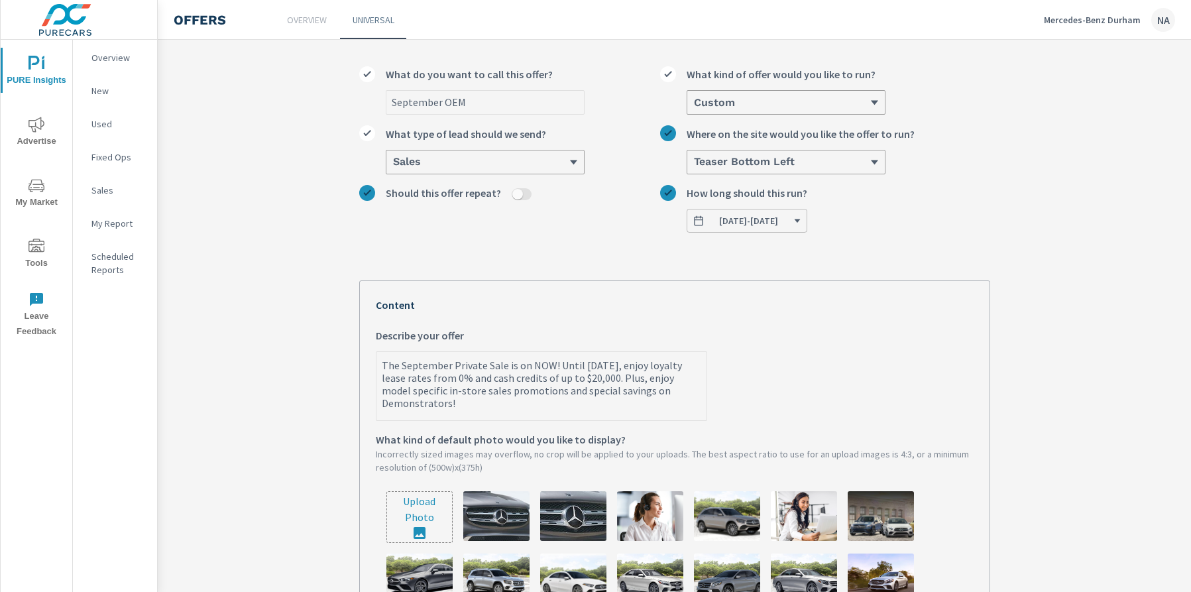
type textarea "The September Private Sale is on NOW! Until [DATE], enjoy loyalty lease rates f…"
type textarea "x"
type textarea "The September Private Sale is on NOW! Until September , enjoy loyalty lease rat…"
type textarea "x"
type textarea "The September Private Sale is on NOW! Until [DATE], enjoy loyalty lease rates f…"
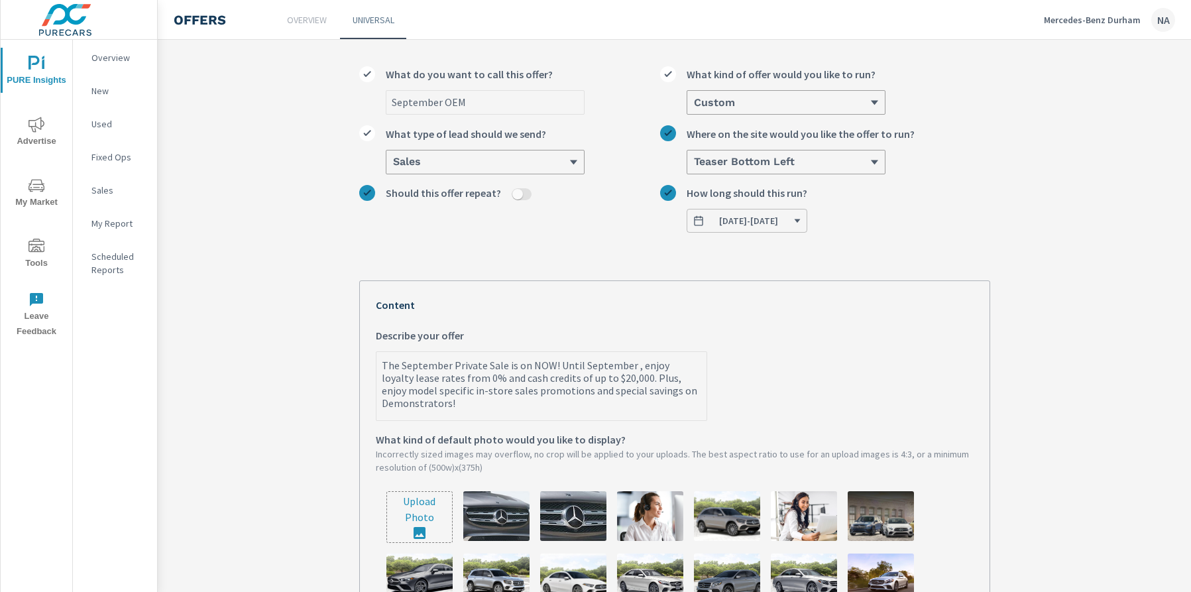
type textarea "x"
type textarea "The September Private Sale is on NOW! Until [DATE], enjoy loyalty lease rates f…"
type textarea "x"
type textarea "The September Private Sale is on NOW! Until September 20t, enjoy loyalty lease …"
type textarea "x"
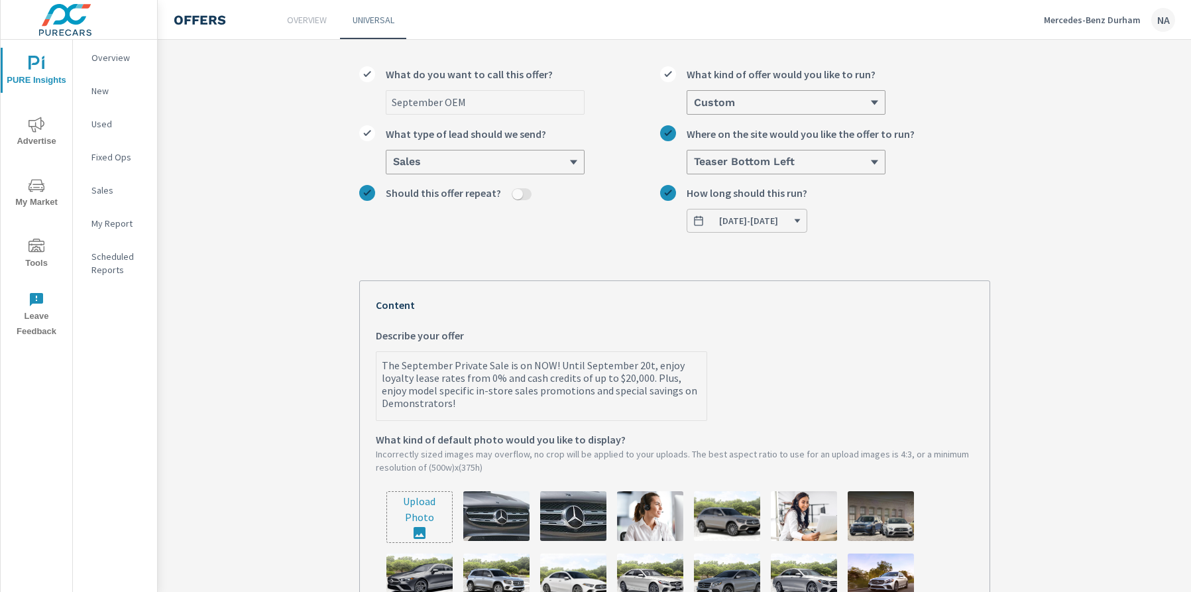
type textarea "The September Private Sale is on NOW! Until [DATE], enjoy loyalty lease rates f…"
type textarea "x"
type textarea "The September Private Sale is on NOW! Until [DATE],, enjoy loyalty lease rates …"
type textarea "x"
type textarea "The September Private Sale is on NOW! Until [DATE], enjoy loyalty lease rates f…"
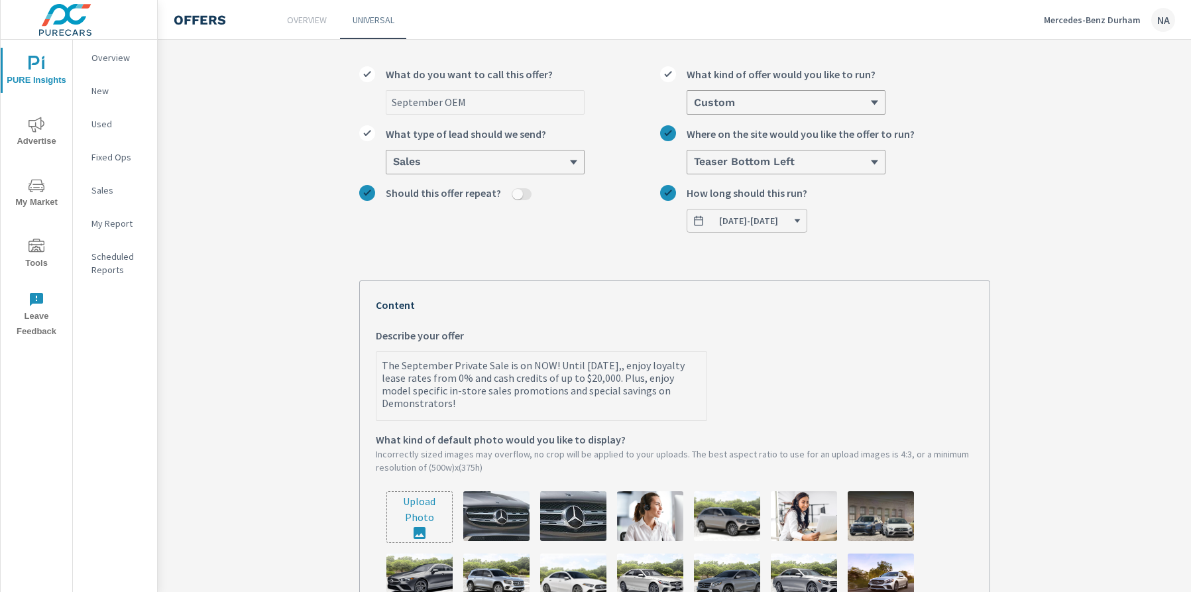
type textarea "x"
drag, startPoint x: 473, startPoint y: 402, endPoint x: 442, endPoint y: 388, distance: 33.8
click at [442, 388] on textarea "The September Private Sale is on NOW! Until [DATE], enjoy loyalty lease rates f…" at bounding box center [542, 387] width 330 height 66
type textarea "The September Private Sale is on NOW! Until [DATE], enjoy loyalty lease rates f…"
type textarea "x"
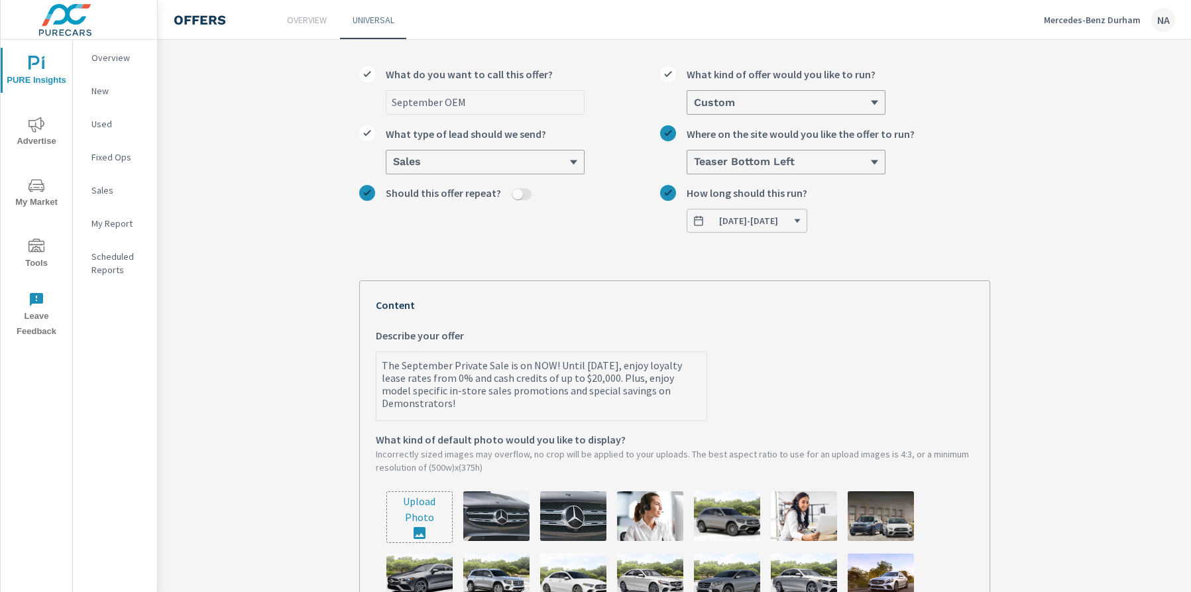
click at [556, 392] on textarea "The September Private Sale is on NOW! Until [DATE], enjoy loyalty lease rates f…" at bounding box center [542, 387] width 330 height 66
drag, startPoint x: 507, startPoint y: 395, endPoint x: 679, endPoint y: 390, distance: 171.8
click at [679, 390] on textarea "The September Private Sale is on NOW! Until [DATE], enjoy loyalty lease rates f…" at bounding box center [542, 387] width 330 height 66
click at [484, 407] on textarea "The September Private Sale is on NOW! Until [DATE], enjoy loyalty lease rates f…" at bounding box center [542, 387] width 330 height 66
drag, startPoint x: 479, startPoint y: 406, endPoint x: 378, endPoint y: 393, distance: 102.3
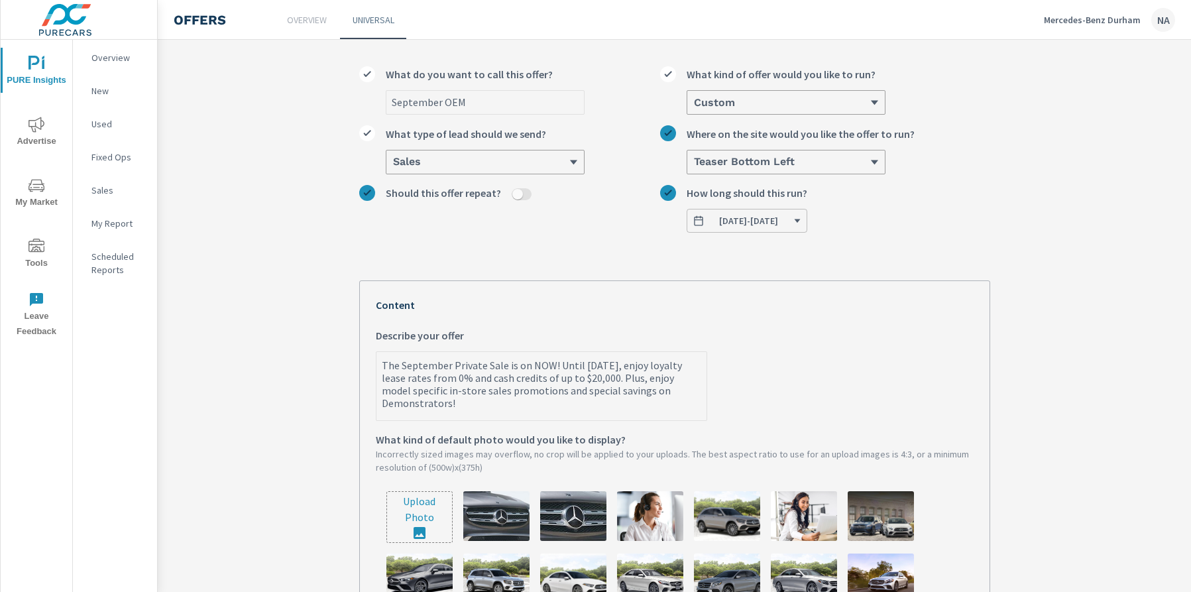
click at [378, 392] on textarea "The September Private Sale is on NOW! Until [DATE], enjoy loyalty lease rates f…" at bounding box center [542, 387] width 330 height 66
type textarea "The September Private Sale is on NOW! Until [DATE], enjoy loyalty lease rates f…"
type textarea "x"
type textarea "The September Private Sale is on NOW! Until [DATE], enjoy loyalty lease rates f…"
type textarea "x"
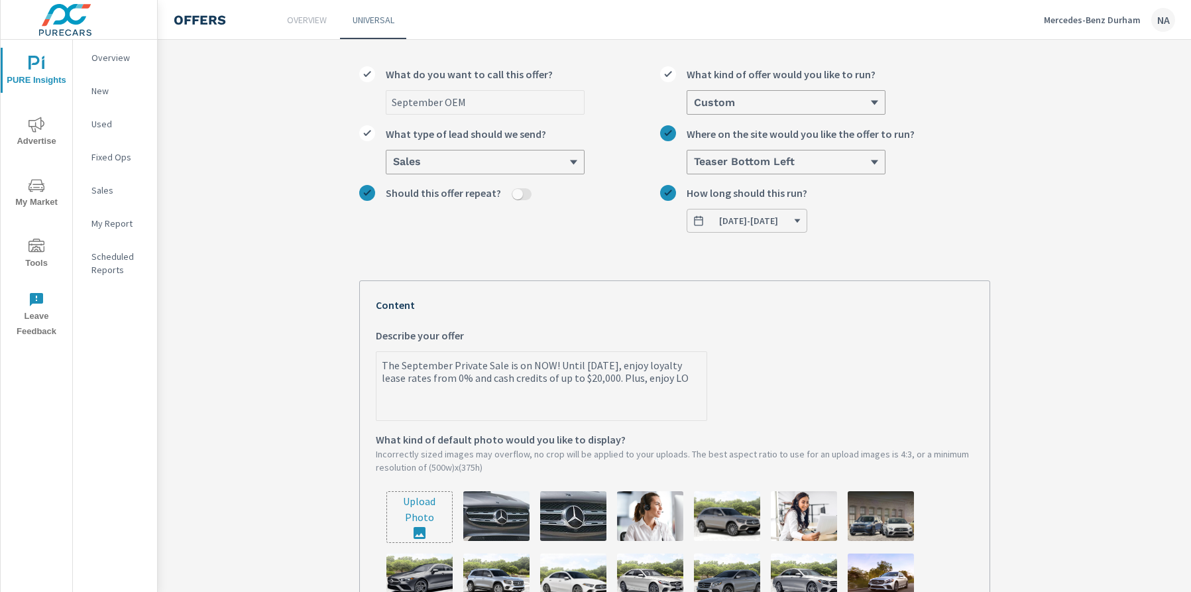
type textarea "The September Private Sale is on NOW! Until [DATE], enjoy loyalty lease rates f…"
type textarea "x"
type textarea "The September Private Sale is on NOW! Until [DATE], enjoy loyalty lease rates f…"
type textarea "x"
type textarea "The September Private Sale is on NOW! Until [DATE], enjoy loyalty lease rates f…"
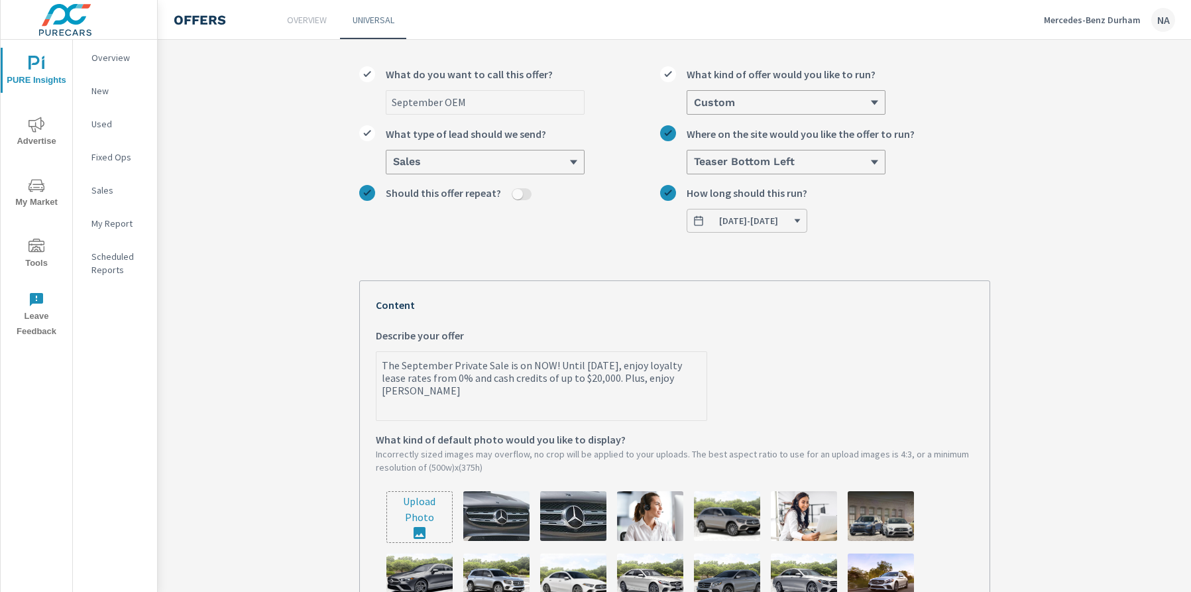
type textarea "x"
type textarea "The September Private Sale is on NOW! Until [DATE], enjoy loyalty lease rates f…"
type textarea "x"
type textarea "The September Private Sale is on NOW! Until [DATE], enjoy loyalty lease rates f…"
type textarea "x"
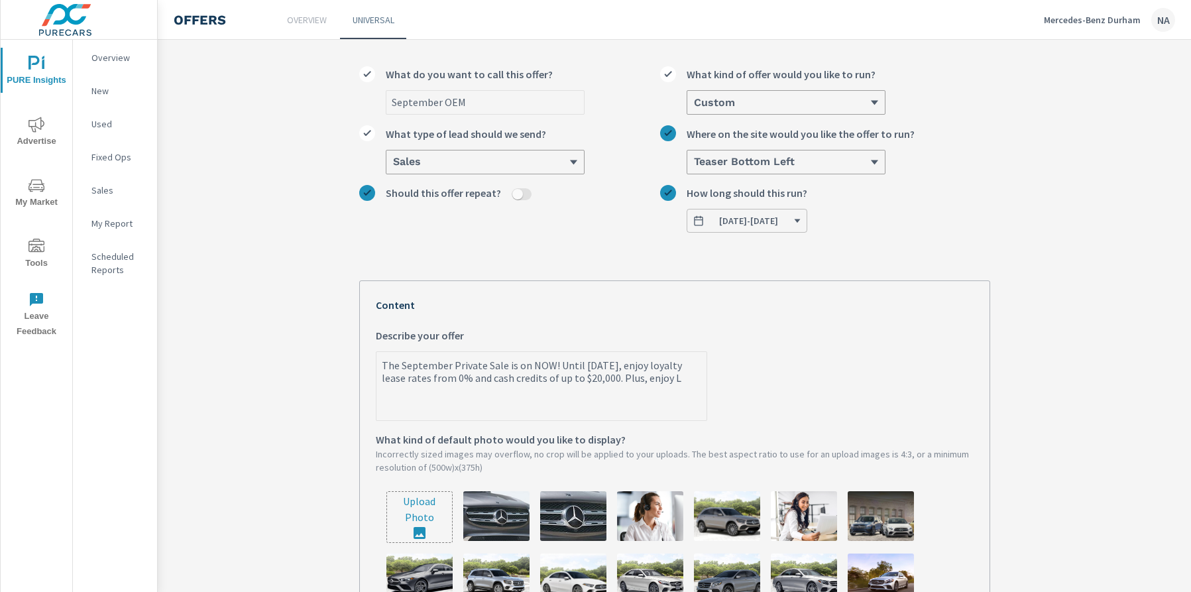
type textarea "The September Private Sale is on NOW! Until [DATE], enjoy loyalty lease rates f…"
type textarea "x"
type textarea "The September Private Sale is on NOW! Until [DATE], enjoy loyalty lease rates f…"
type textarea "x"
type textarea "The September Private Sale is on NOW! Until [DATE], enjoy loyalty lease rates f…"
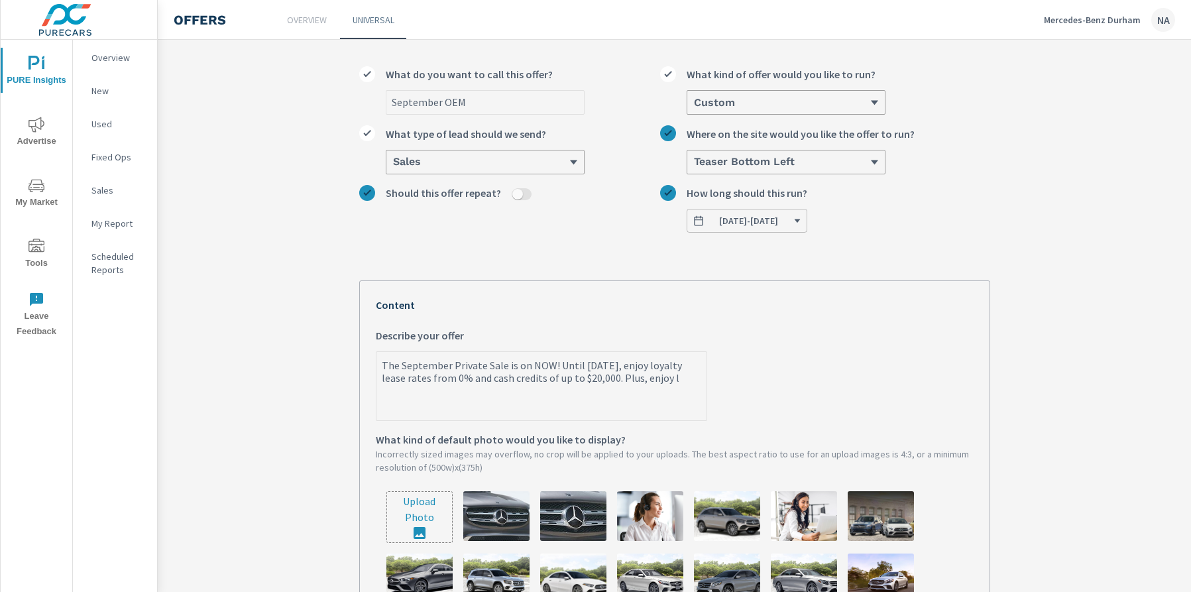
type textarea "x"
type textarea "The September Private Sale is on NOW! Until [DATE], enjoy loyalty lease rates f…"
type textarea "x"
type textarea "The September Private Sale is on NOW! Until [DATE], enjoy loyalty lease rates f…"
type textarea "x"
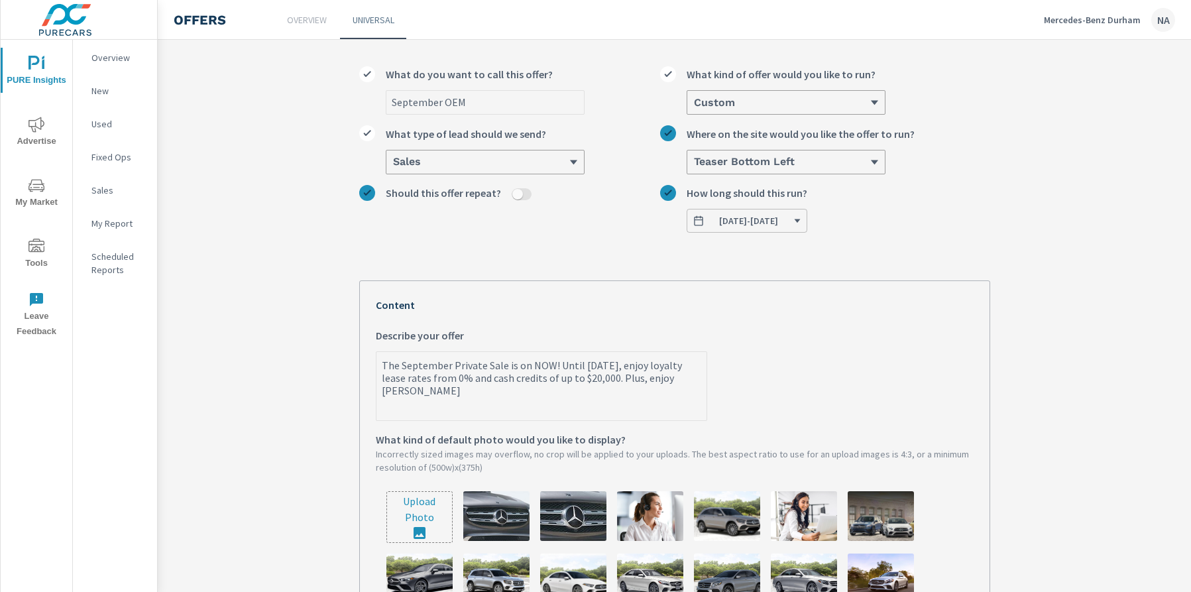
type textarea "The September Private Sale is on NOW! Until [DATE], enjoy loyalty lease rates f…"
type textarea "x"
type textarea "The September Private Sale is on NOW! Until [DATE], enjoy loyalty lease rates f…"
type textarea "x"
type textarea "The September Private Sale is on NOW! Until [DATE], enjoy loyalty lease rates f…"
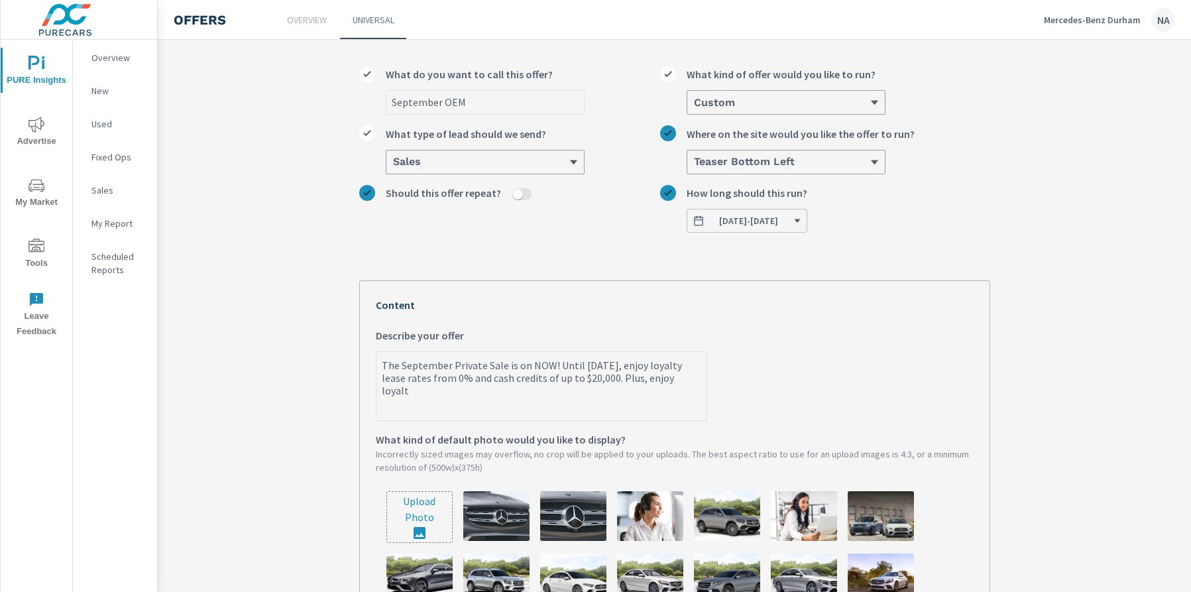
type textarea "x"
type textarea "The September Private Sale is on NOW! Until [DATE], enjoy loyalty lease rates f…"
type textarea "x"
type textarea "The September Private Sale is on NOW! Until [DATE], enjoy loyalty lease rates f…"
type textarea "x"
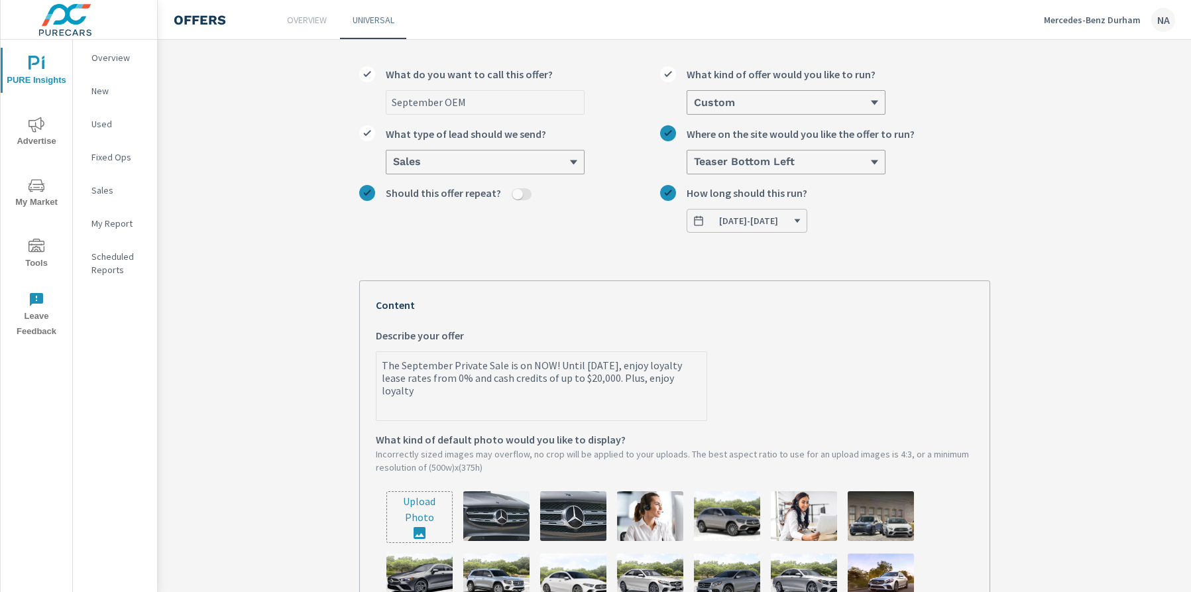
type textarea "The September Private Sale is on NOW! Until [DATE], enjoy loyalty lease rates f…"
type textarea "x"
type textarea "The September Private Sale is on NOW! Until [DATE], enjoy loyalty lease rates f…"
type textarea "x"
type textarea "The September Private Sale is on NOW! Until [DATE], enjoy loyalty lease rates f…"
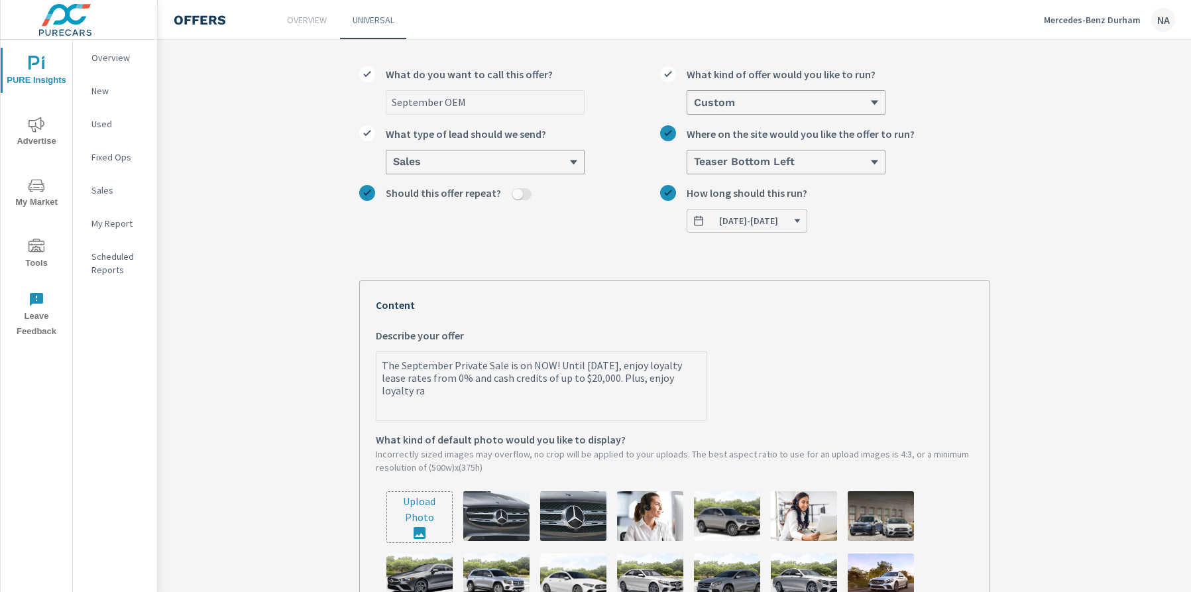
type textarea "x"
type textarea "The September Private Sale is on NOW! Until [DATE], enjoy loyalty lease rates f…"
type textarea "x"
type textarea "The September Private Sale is on NOW! Until [DATE], enjoy loyalty lease rates f…"
type textarea "x"
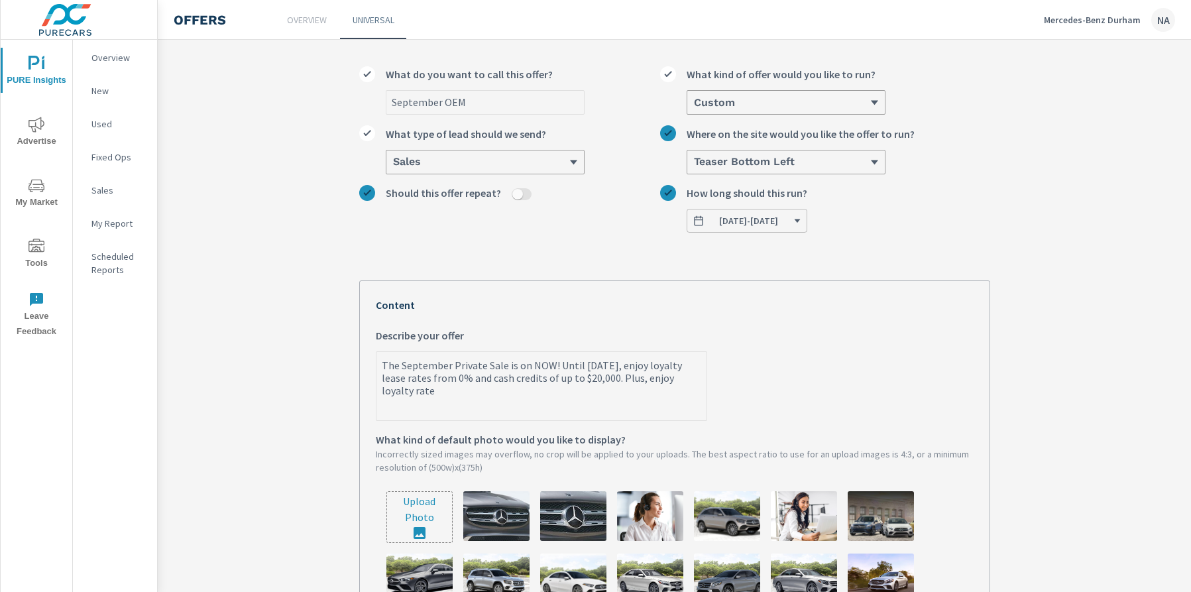
type textarea "The September Private Sale is on NOW! Until [DATE], enjoy loyalty lease rates f…"
type textarea "x"
type textarea "The September Private Sale is on NOW! Until [DATE], enjoy loyalty lease rates f…"
type textarea "x"
type textarea "The September Private Sale is on NOW! Until [DATE], enjoy loyalty lease rates f…"
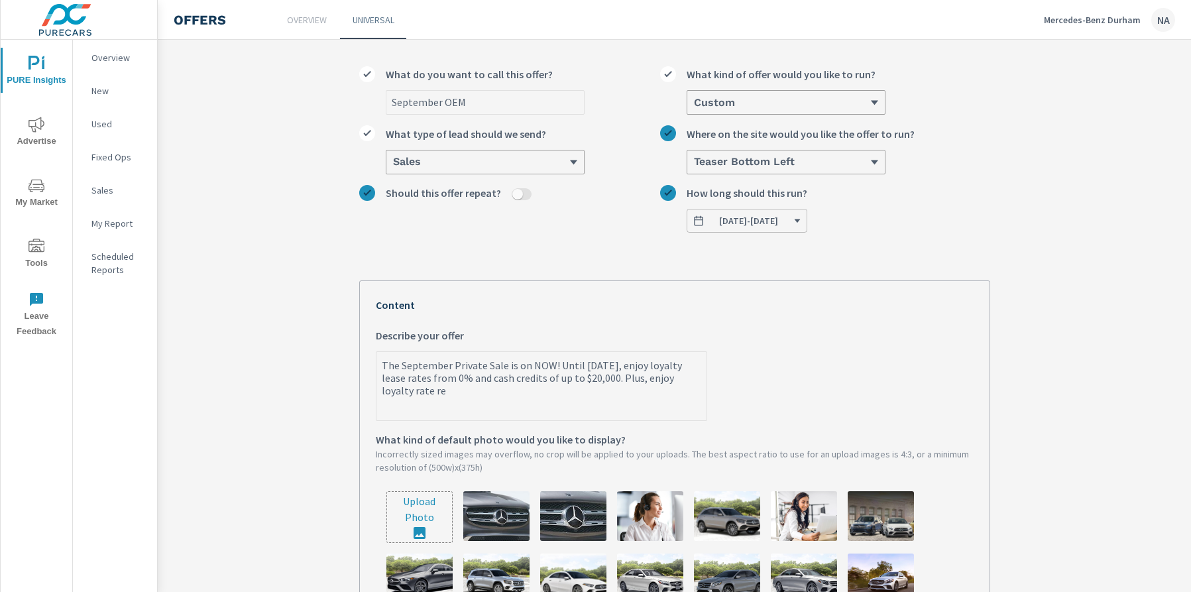
type textarea "x"
type textarea "The September Private Sale is on NOW! Until [DATE], enjoy loyalty lease rates f…"
type textarea "x"
type textarea "The September Private Sale is on NOW! Until [DATE], enjoy loyalty lease rates f…"
type textarea "x"
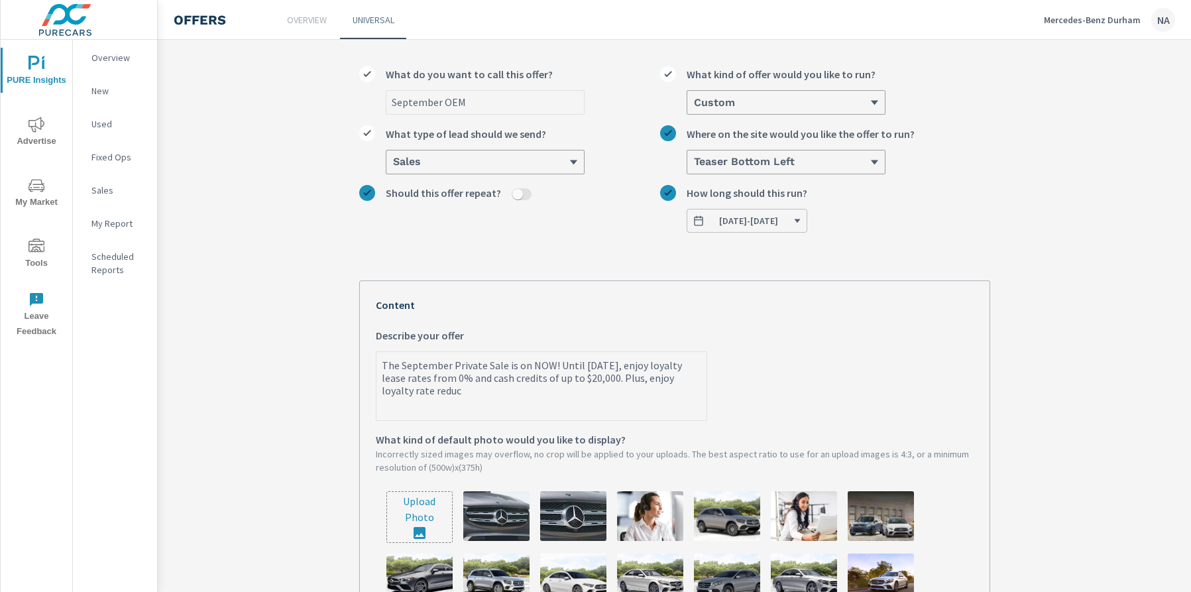
type textarea "The September Private Sale is on NOW! Until [DATE], enjoy loyalty lease rates f…"
type textarea "x"
type textarea "The September Private Sale is on NOW! Until [DATE], enjoy loyalty lease rates f…"
type textarea "x"
type textarea "The September Private Sale is on NOW! Until [DATE], enjoy loyalty lease rates f…"
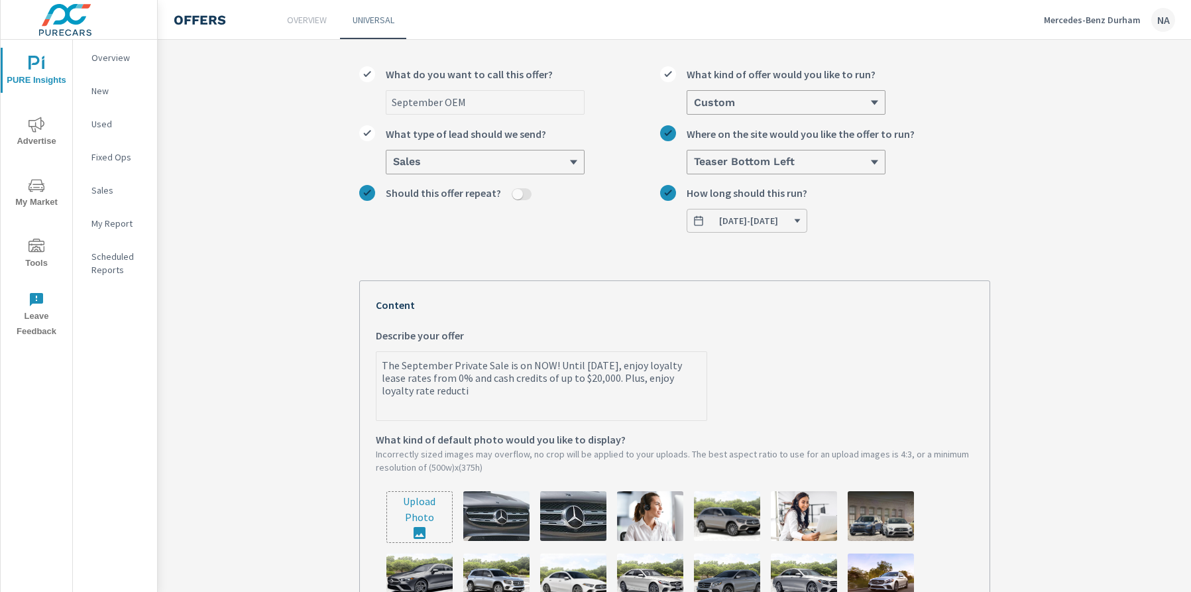
type textarea "x"
type textarea "The September Private Sale is on NOW! Until [DATE], enjoy loyalty lease rates f…"
drag, startPoint x: 611, startPoint y: 389, endPoint x: 526, endPoint y: 390, distance: 84.2
click at [526, 390] on textarea "The September Private Sale is on NOW! Until [DATE], enjoy loyalty lease rates f…" at bounding box center [542, 387] width 330 height 66
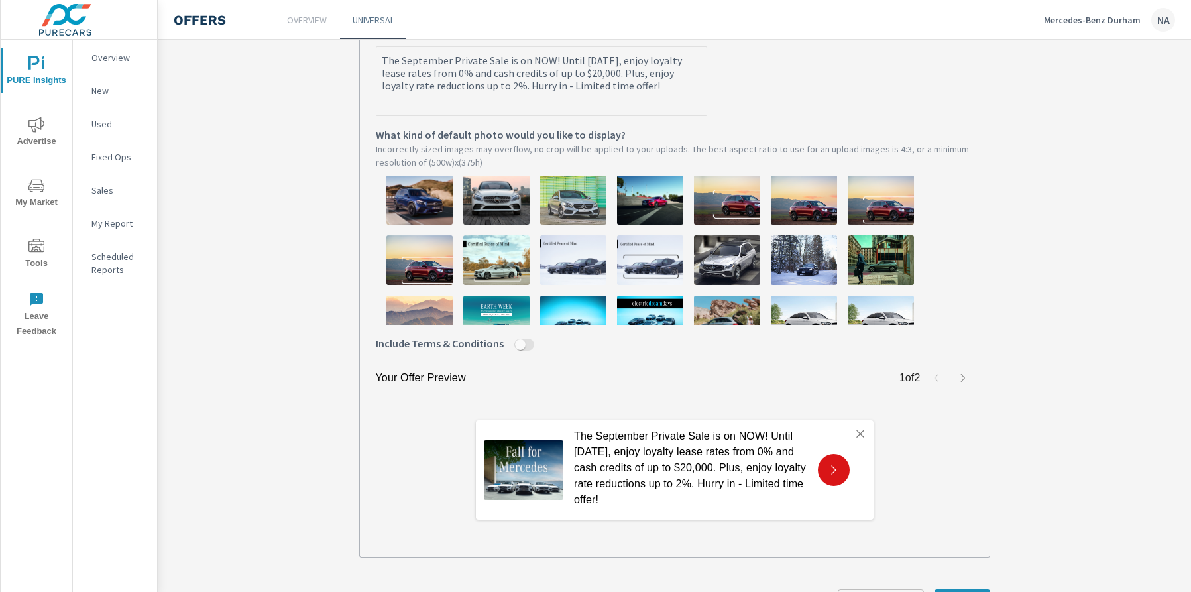
scroll to position [235, 0]
